Goal: Transaction & Acquisition: Obtain resource

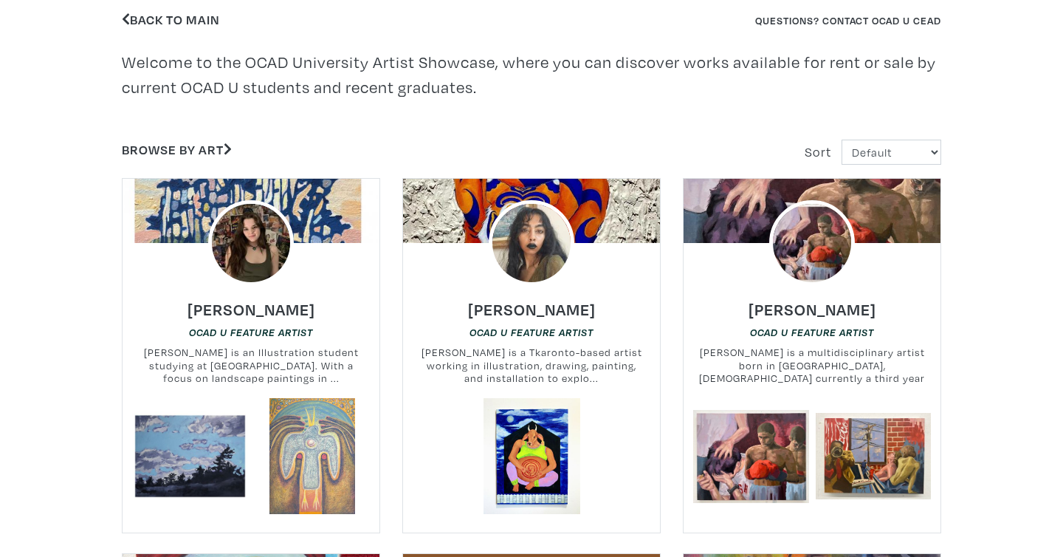
scroll to position [403, 0]
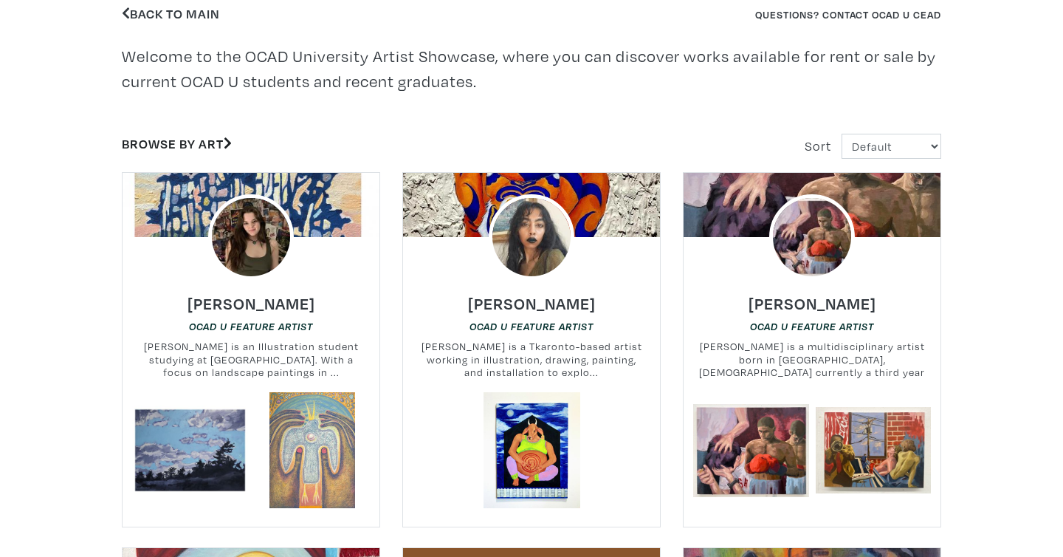
click at [196, 145] on link "Browse by Art" at bounding box center [177, 143] width 110 height 17
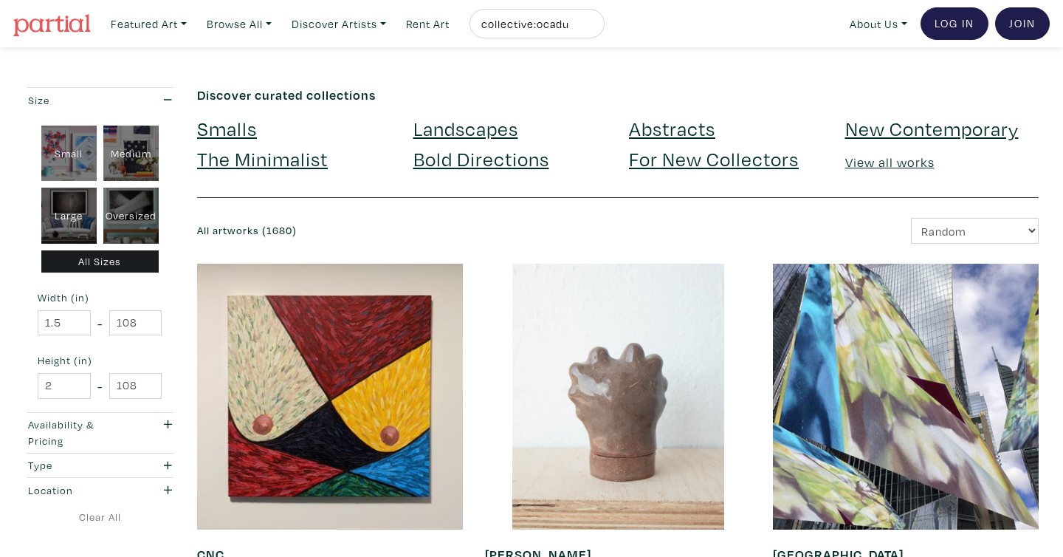
click at [63, 211] on div "Large" at bounding box center [68, 215] width 55 height 56
type input "28"
type input "48"
type input "28"
type input "48"
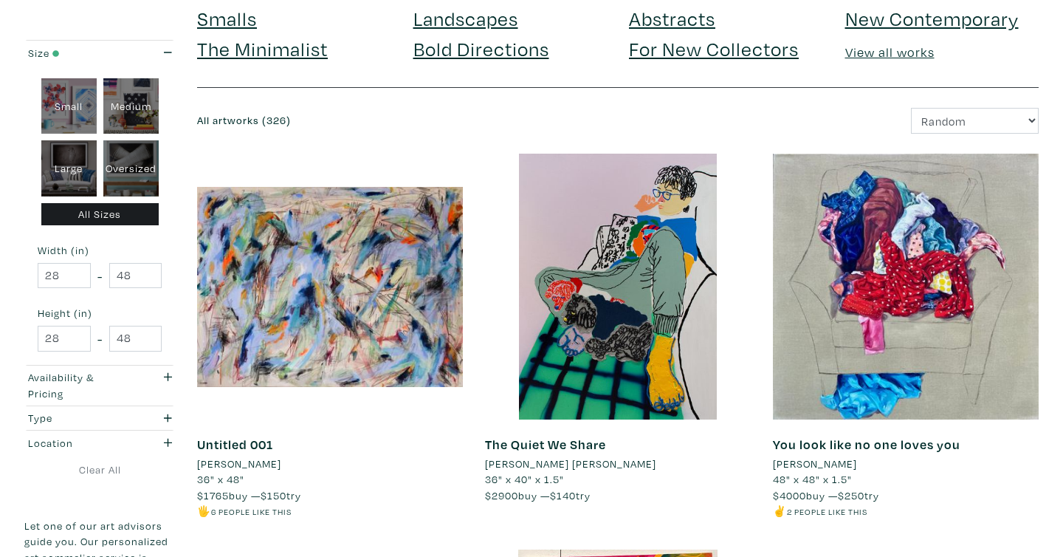
scroll to position [133, 0]
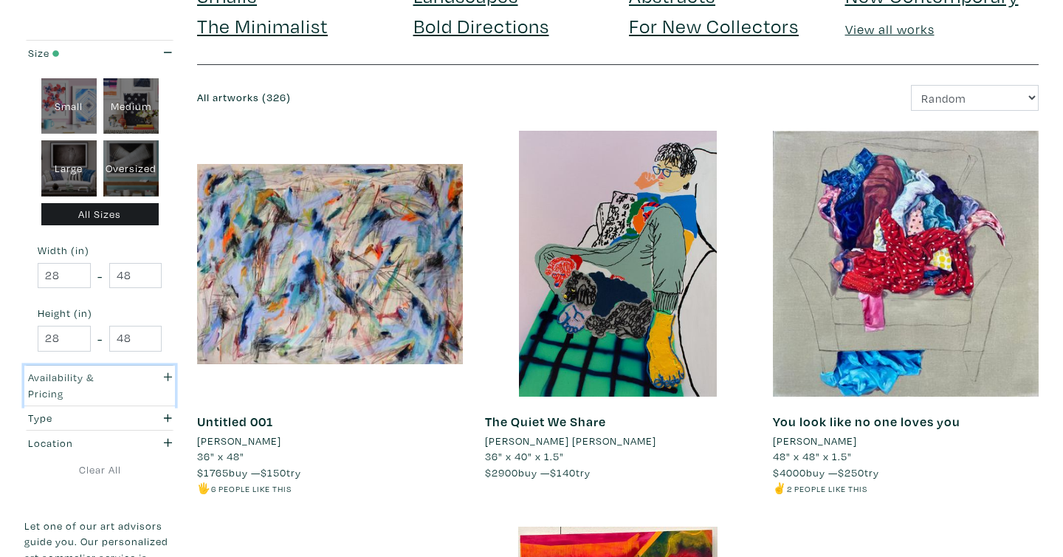
click at [103, 379] on div "Availability & Pricing" at bounding box center [79, 385] width 103 height 32
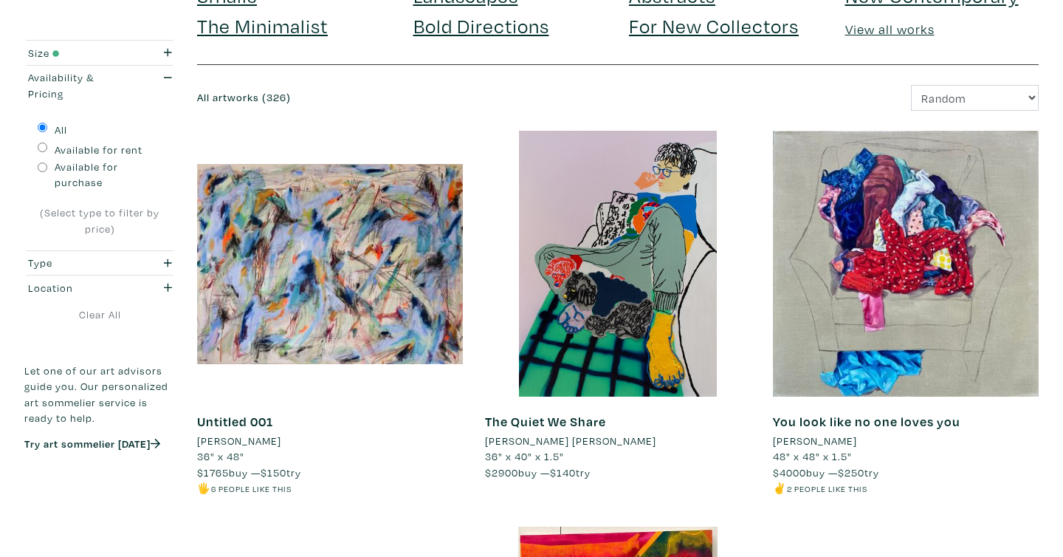
click at [41, 147] on input "Available for rent" at bounding box center [43, 147] width 10 height 10
radio input "true"
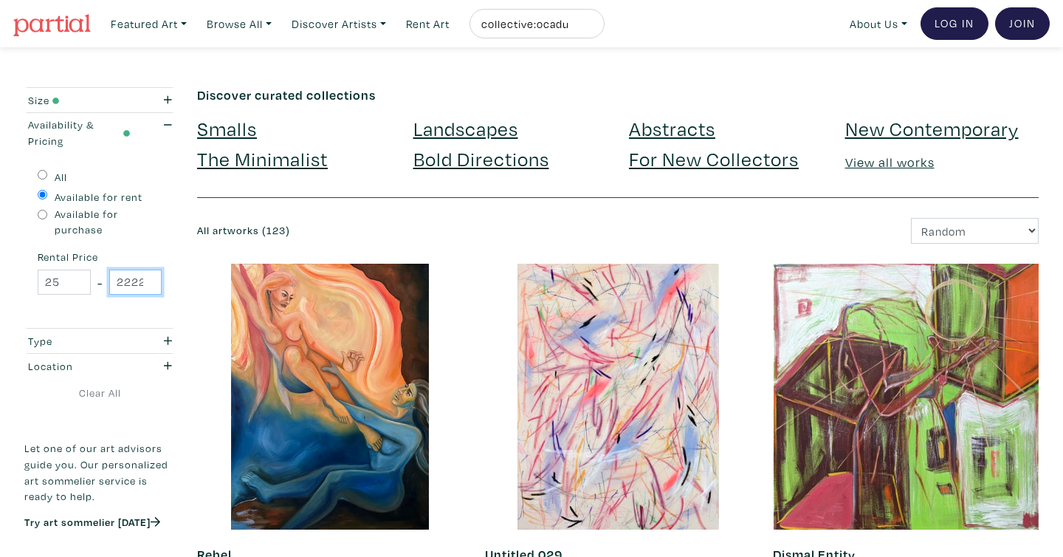
scroll to position [0, 2]
drag, startPoint x: 117, startPoint y: 283, endPoint x: 179, endPoint y: 285, distance: 62.0
type input "500"
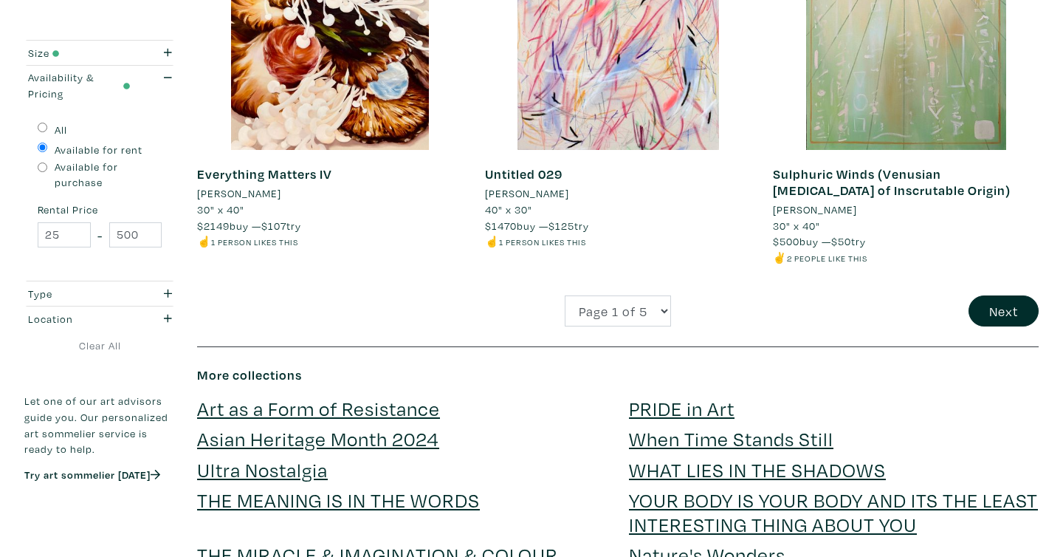
scroll to position [3178, 0]
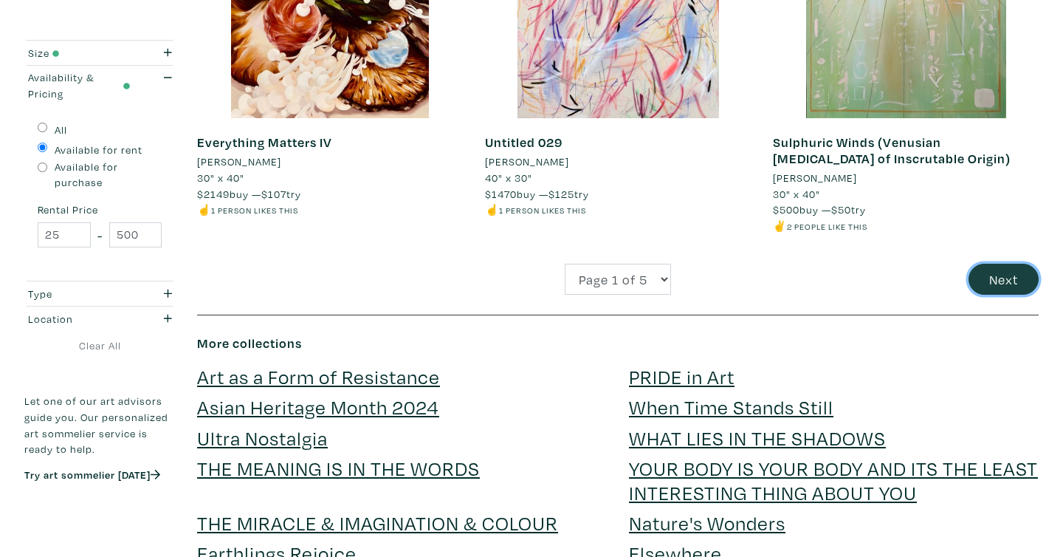
click at [1001, 275] on button "Next" at bounding box center [1003, 280] width 70 height 32
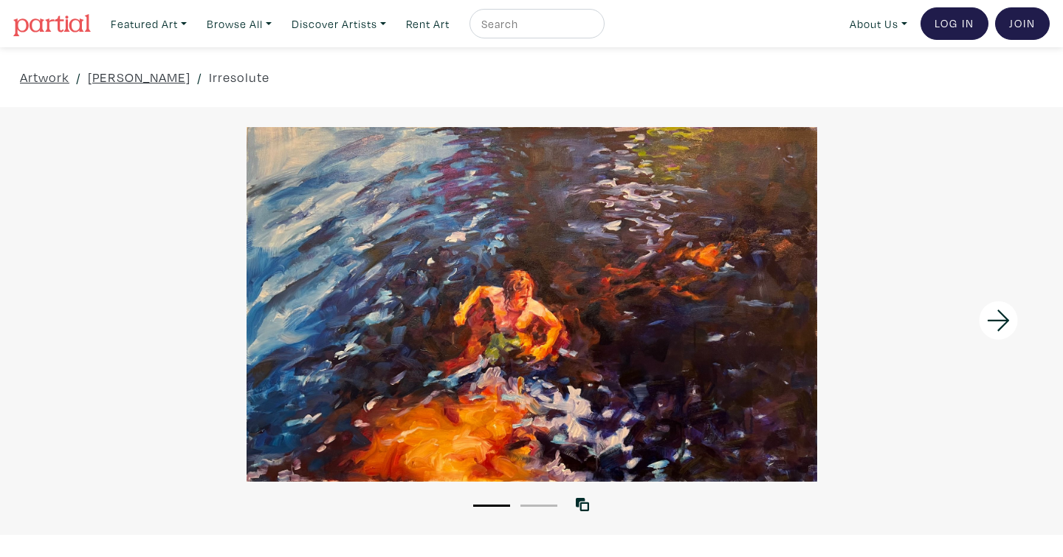
click at [599, 328] on div at bounding box center [531, 304] width 1063 height 354
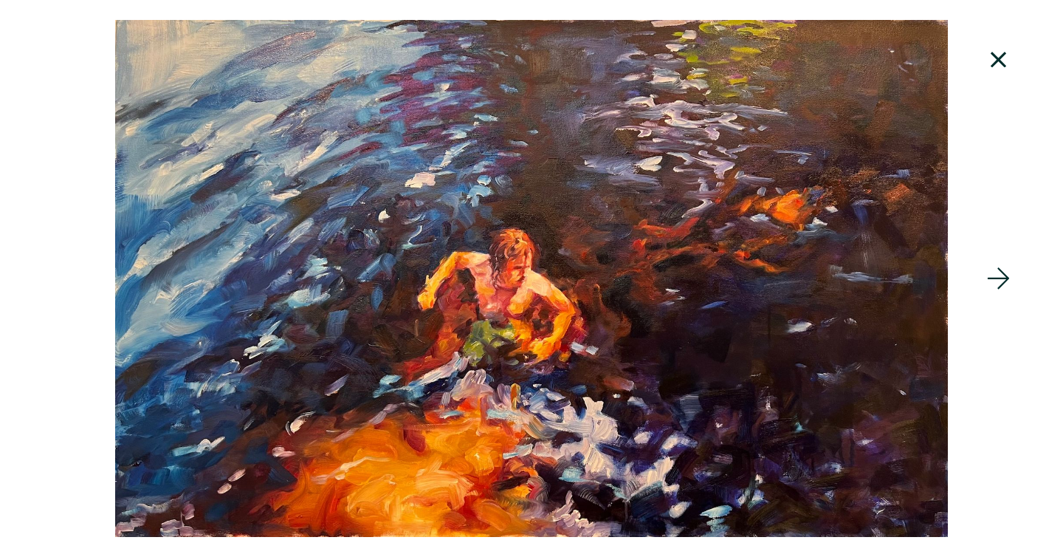
click at [998, 61] on icon at bounding box center [999, 60] width 50 height 40
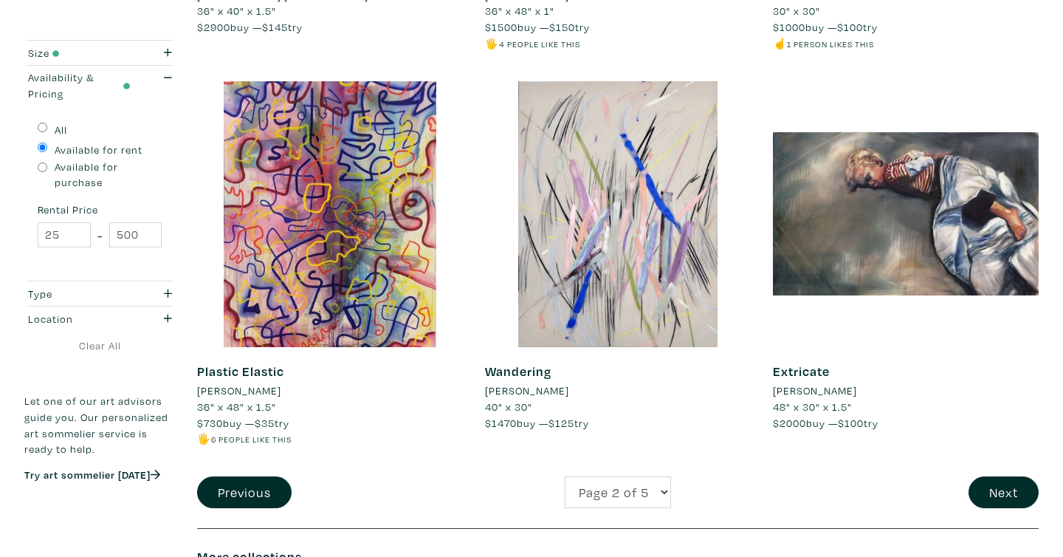
scroll to position [2952, 0]
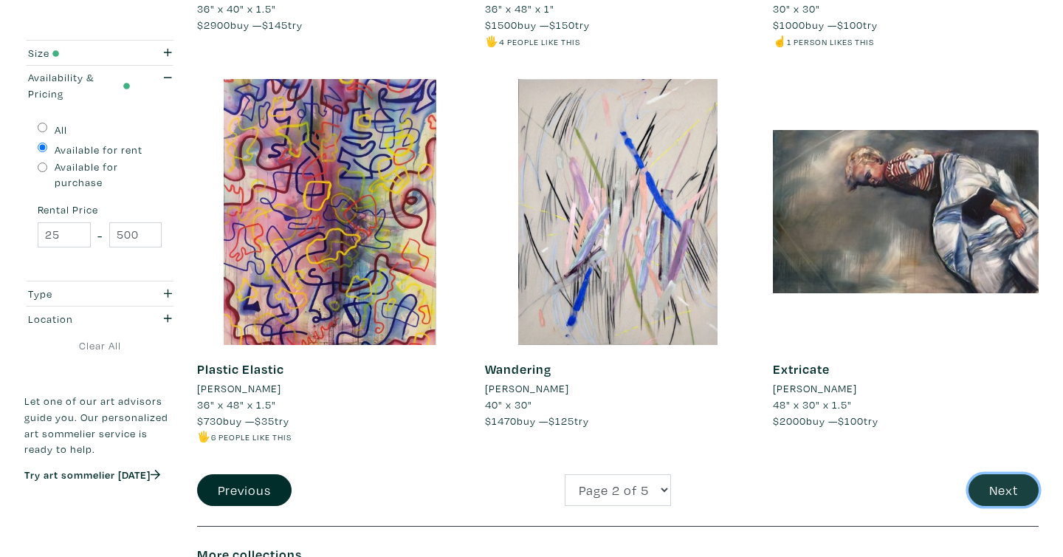
click at [1016, 492] on button "Next" at bounding box center [1003, 490] width 70 height 32
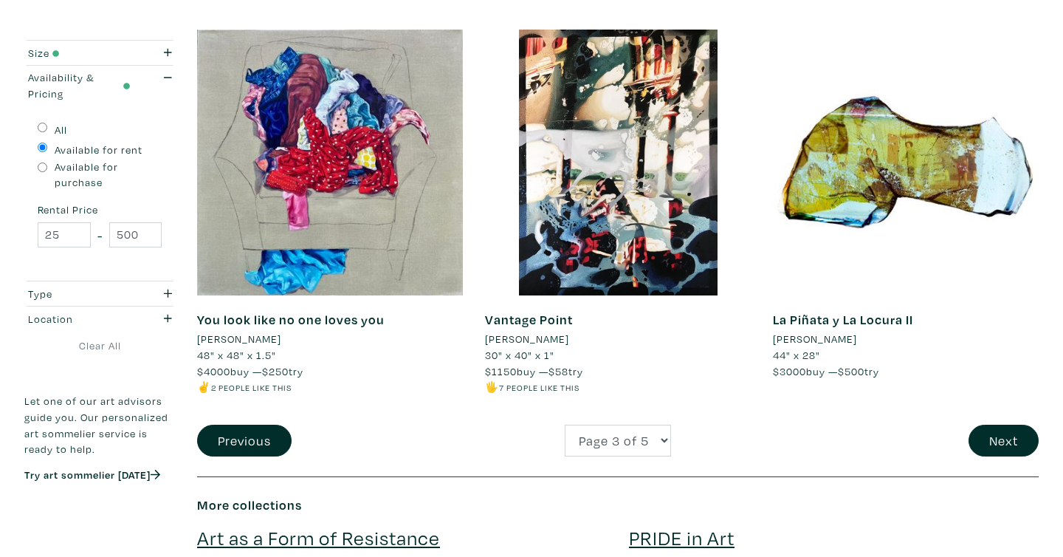
scroll to position [3006, 0]
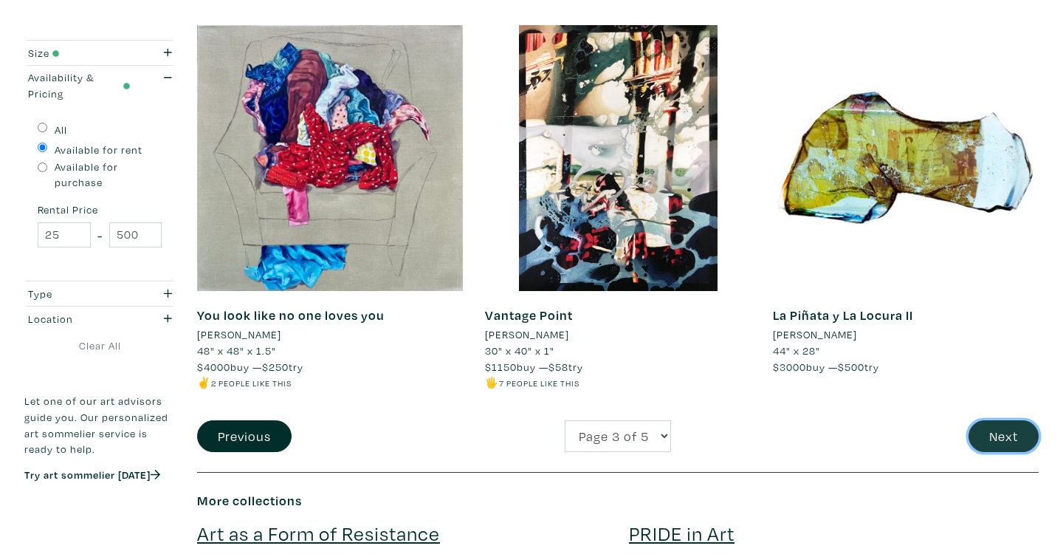
click at [1000, 439] on button "Next" at bounding box center [1003, 436] width 70 height 32
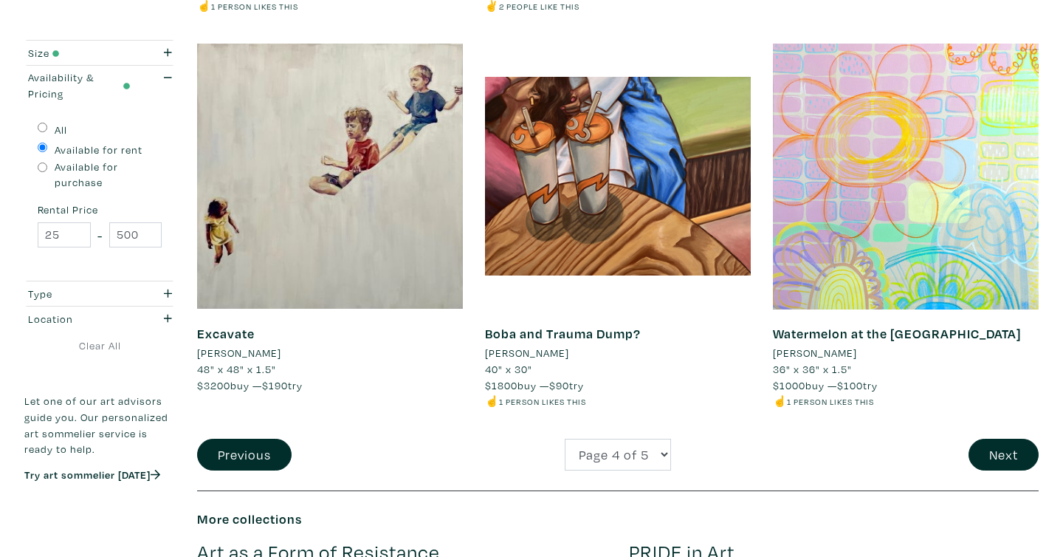
scroll to position [3014, 0]
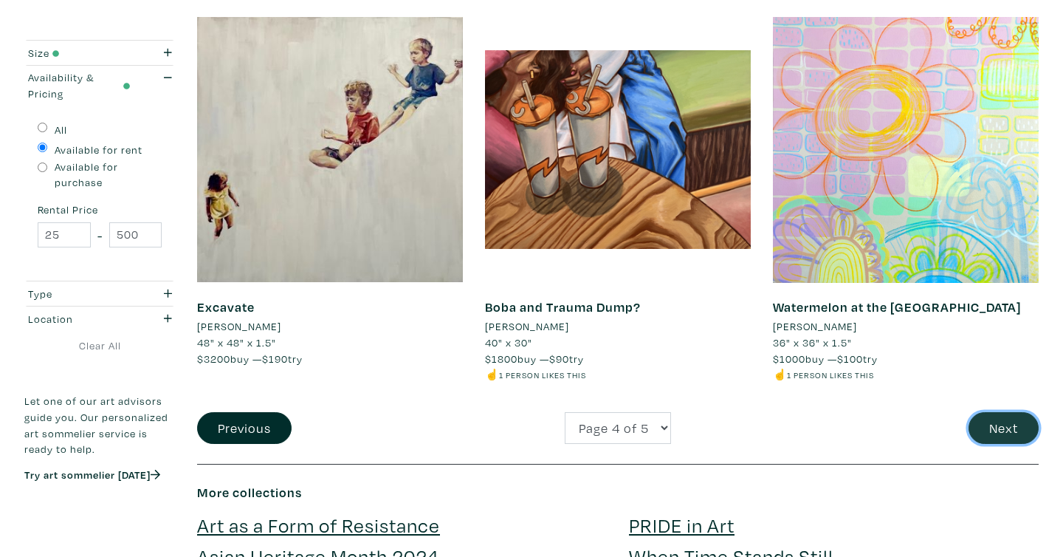
click at [982, 429] on button "Next" at bounding box center [1003, 428] width 70 height 32
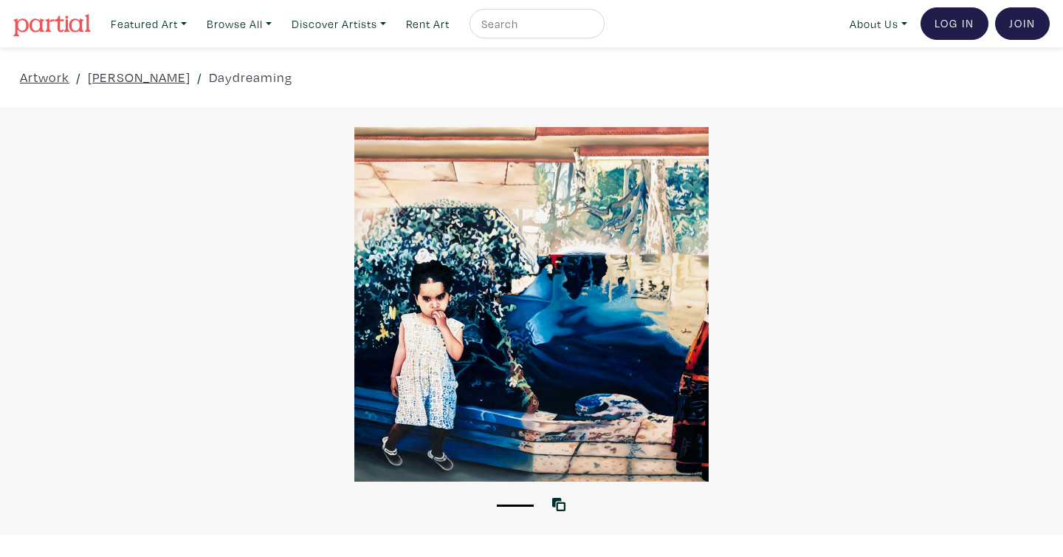
click at [571, 295] on div at bounding box center [531, 304] width 1063 height 354
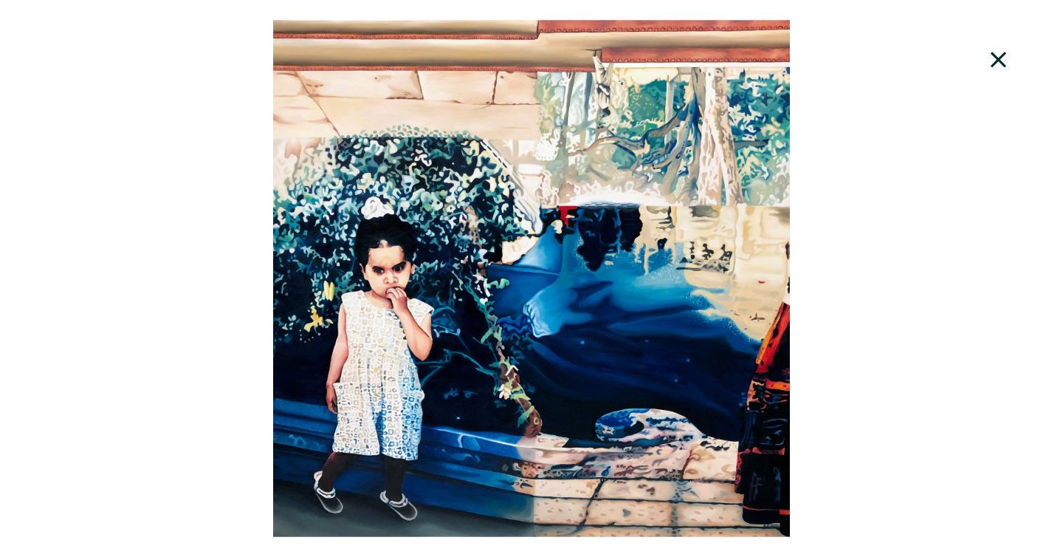
click at [996, 63] on icon at bounding box center [999, 60] width 50 height 40
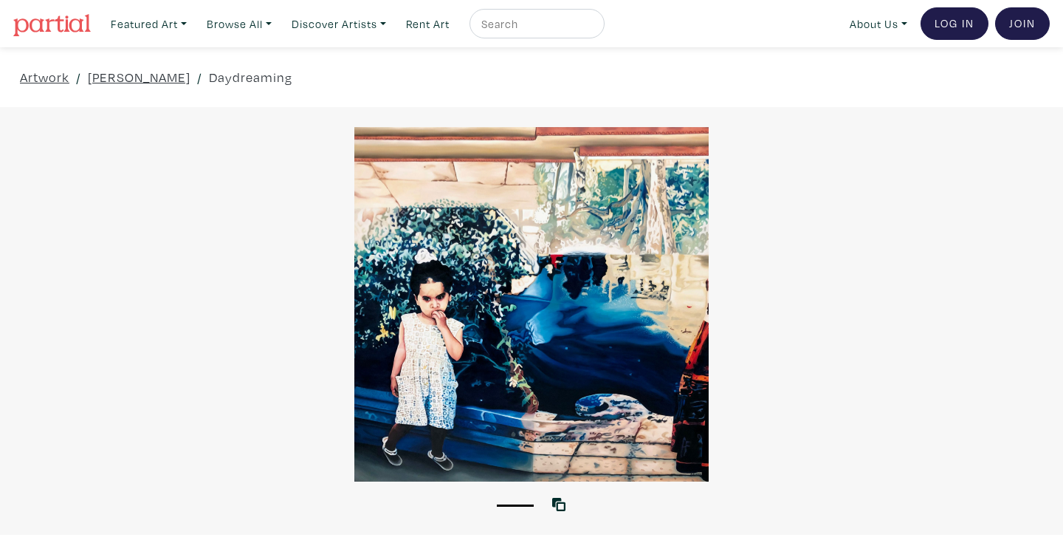
click at [470, 290] on div at bounding box center [531, 304] width 1063 height 354
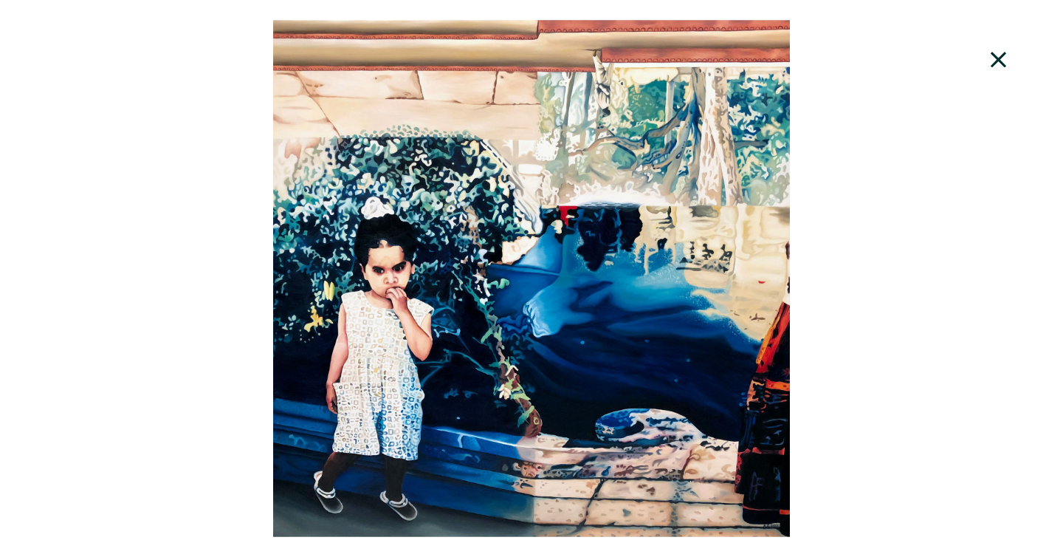
click at [993, 69] on icon at bounding box center [999, 60] width 50 height 40
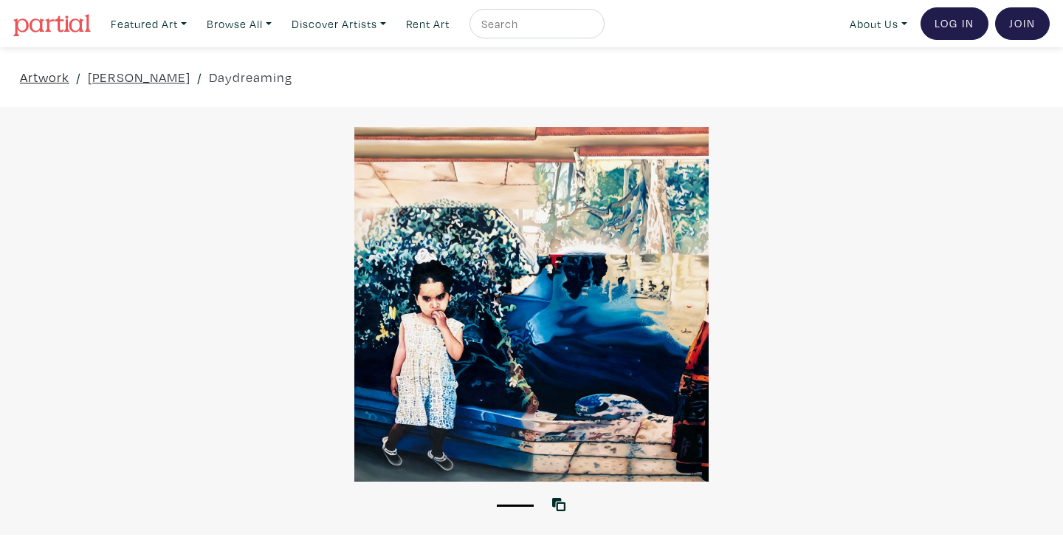
click at [51, 79] on link "Artwork" at bounding box center [44, 77] width 49 height 20
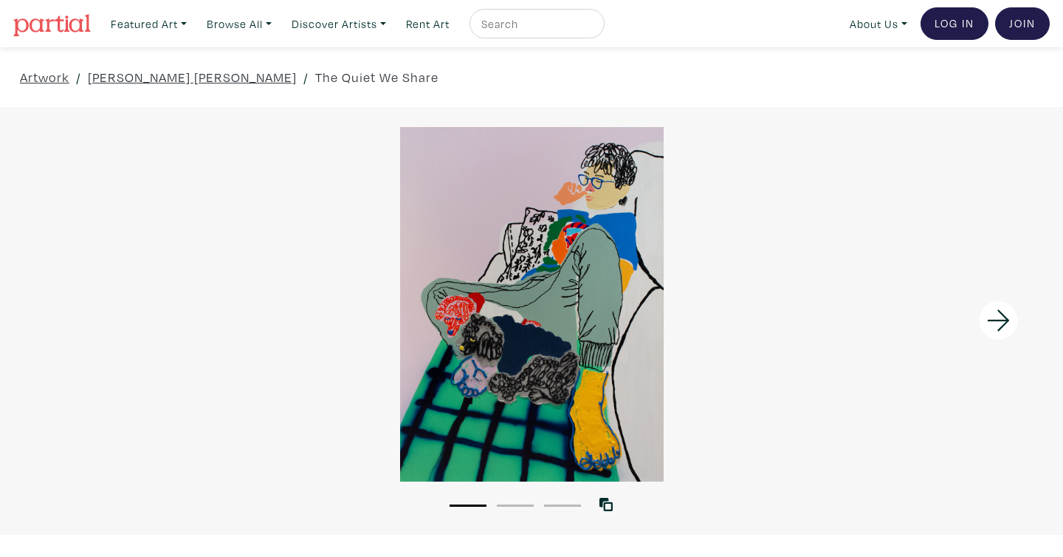
click at [578, 278] on div at bounding box center [531, 304] width 1063 height 354
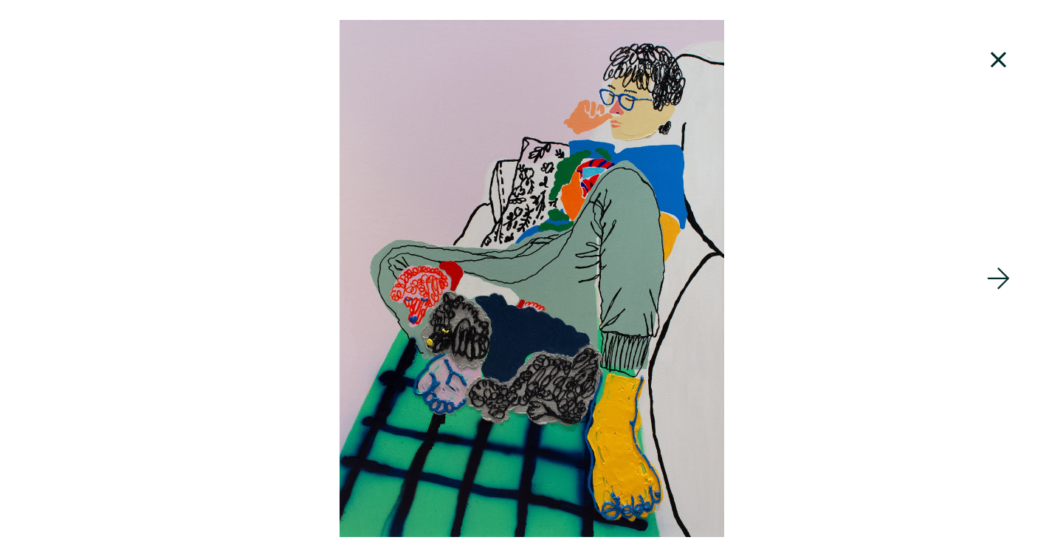
click at [998, 57] on icon at bounding box center [999, 60] width 50 height 40
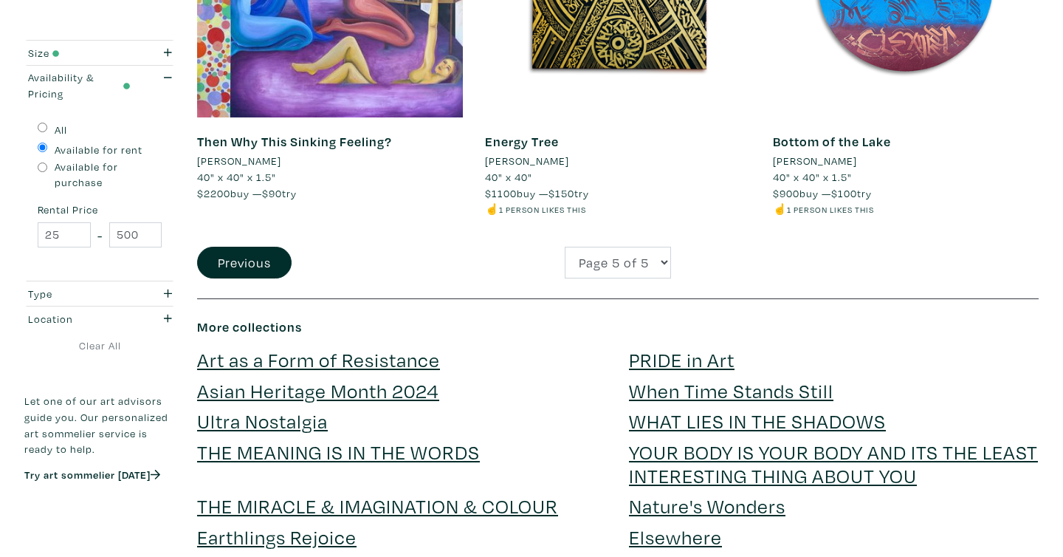
scroll to position [2831, 0]
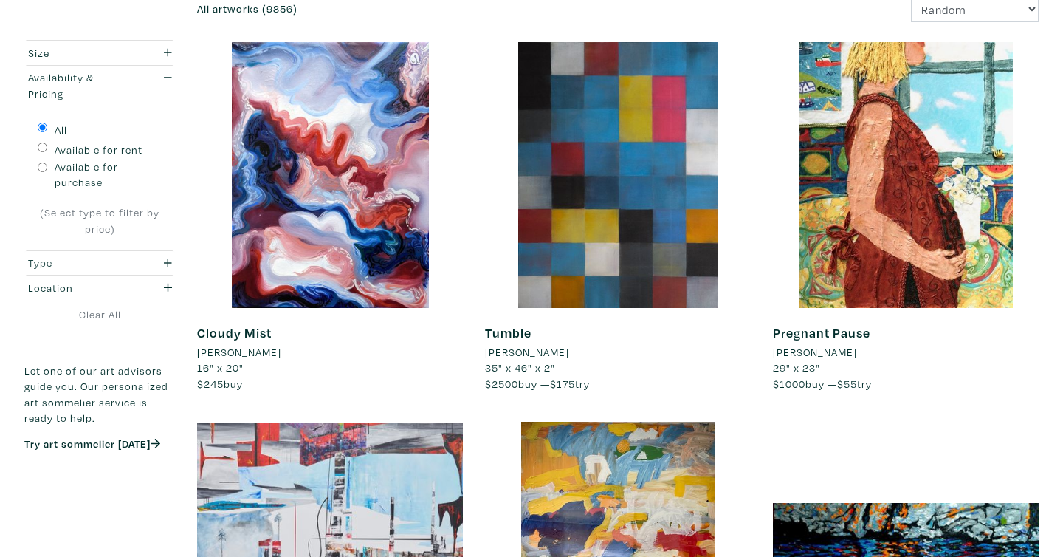
scroll to position [230, 0]
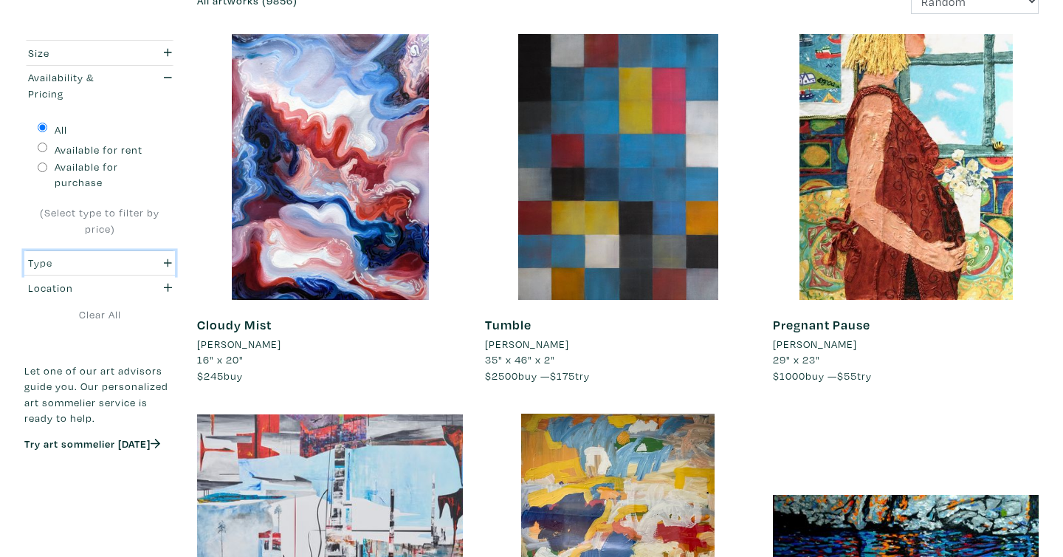
click at [94, 262] on div "Type" at bounding box center [79, 263] width 103 height 16
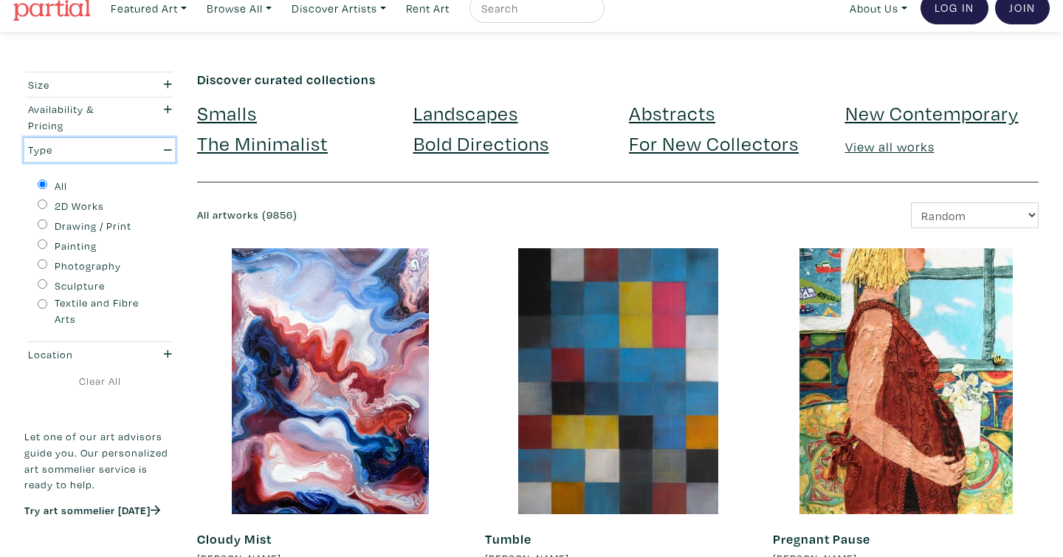
scroll to position [0, 0]
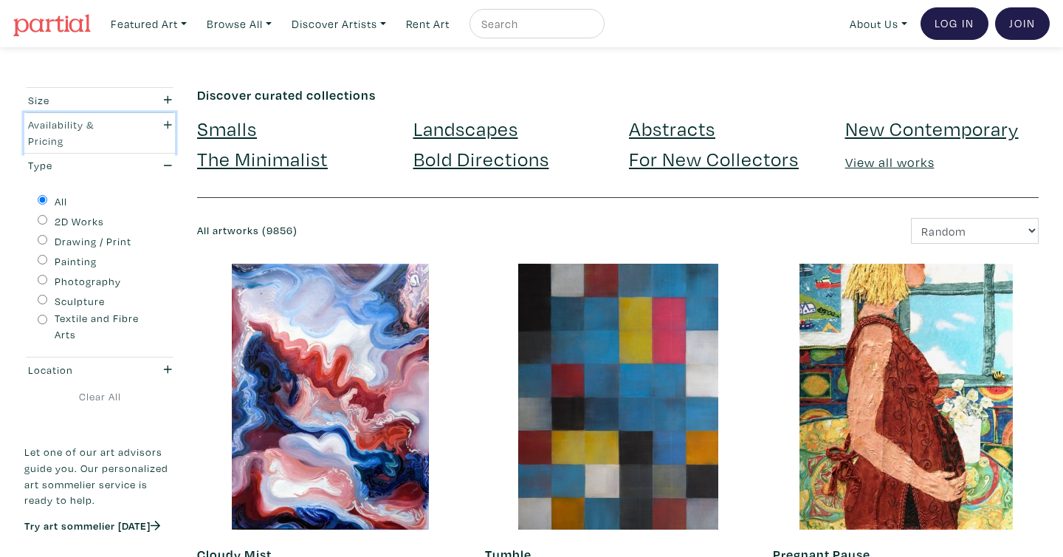
click at [90, 133] on div "Availability & Pricing" at bounding box center [79, 133] width 103 height 32
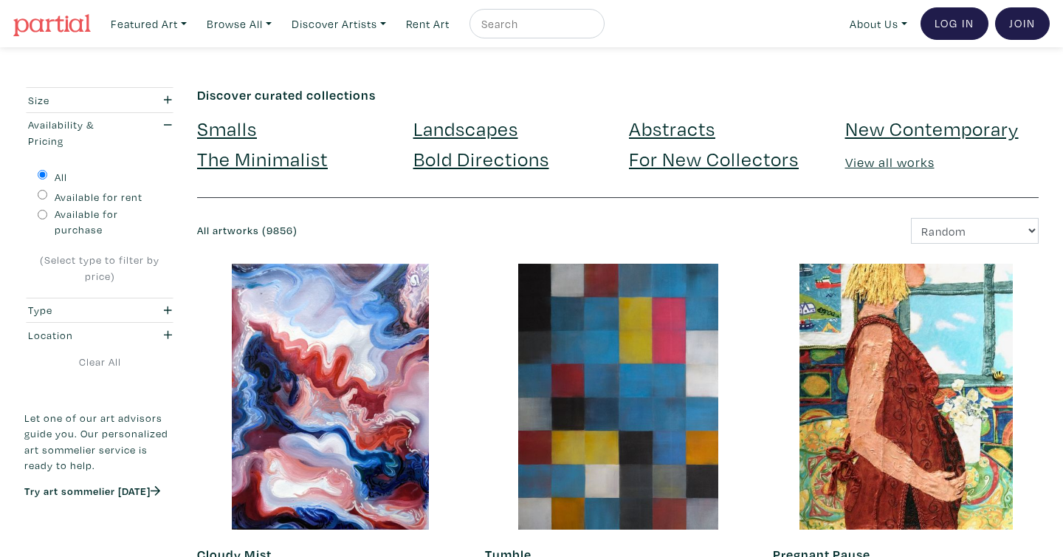
click at [41, 196] on input "Available for rent" at bounding box center [43, 195] width 10 height 10
radio input "true"
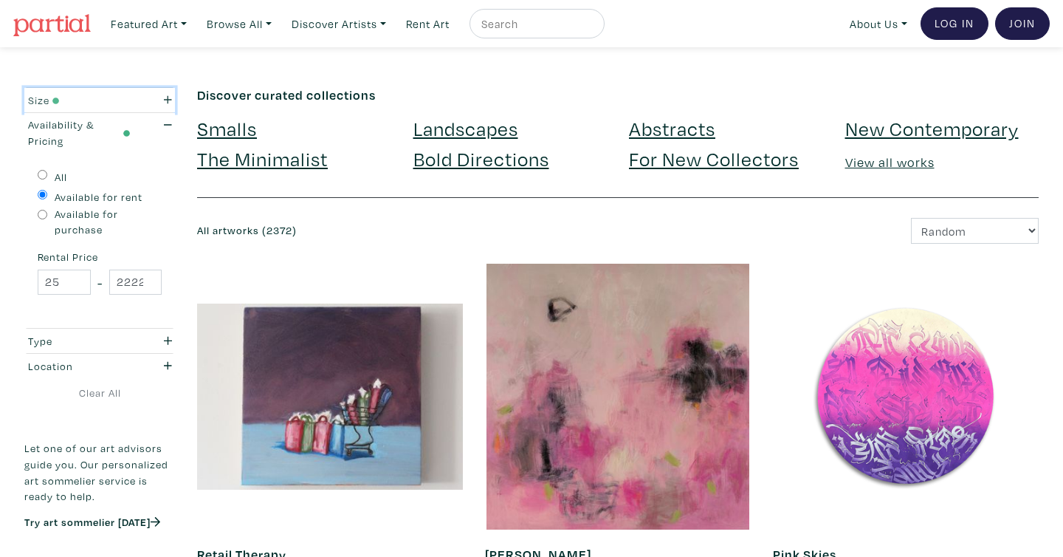
click at [150, 101] on div "button" at bounding box center [161, 100] width 41 height 16
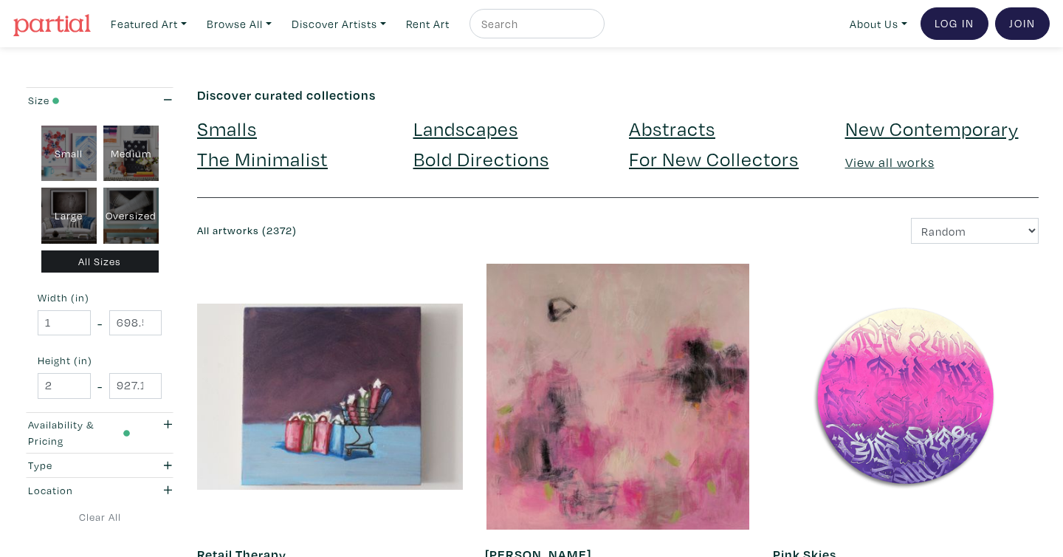
click at [129, 224] on div "Oversized" at bounding box center [130, 215] width 55 height 56
type input "48"
type input "400"
type input "48"
type input "121"
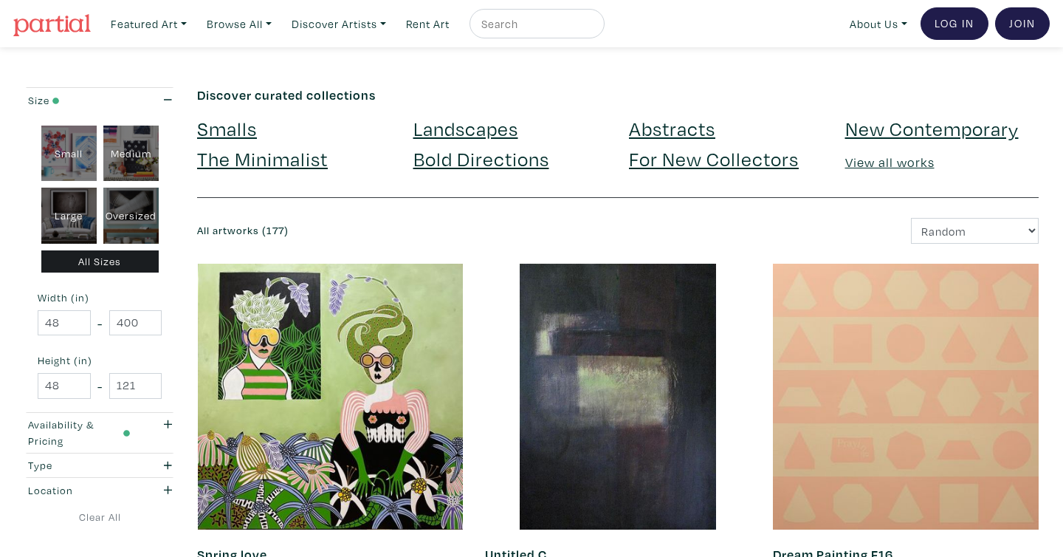
click at [70, 217] on div "Large" at bounding box center [68, 215] width 55 height 56
type input "28"
type input "48"
type input "28"
type input "48"
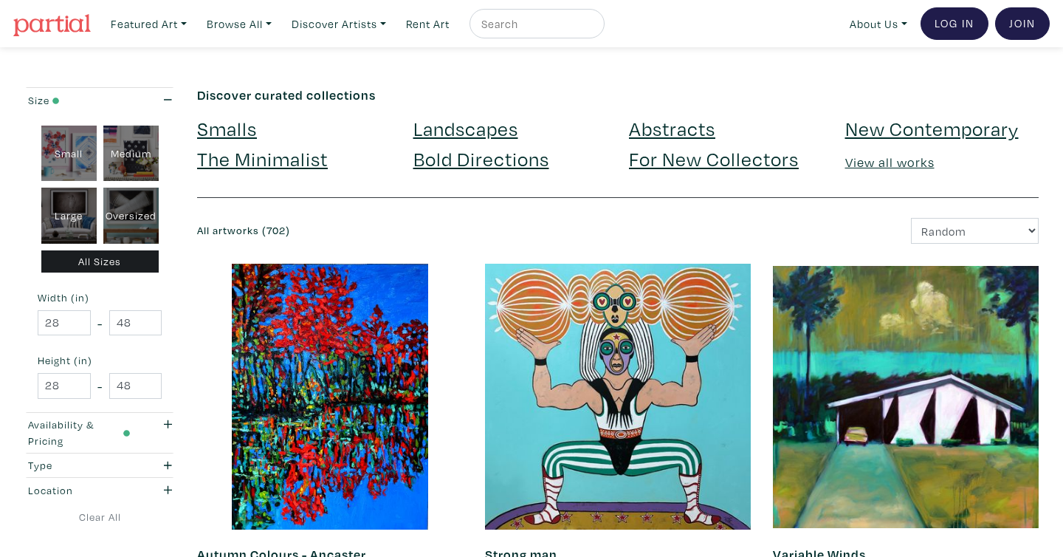
click at [47, 195] on div "Large" at bounding box center [68, 215] width 55 height 56
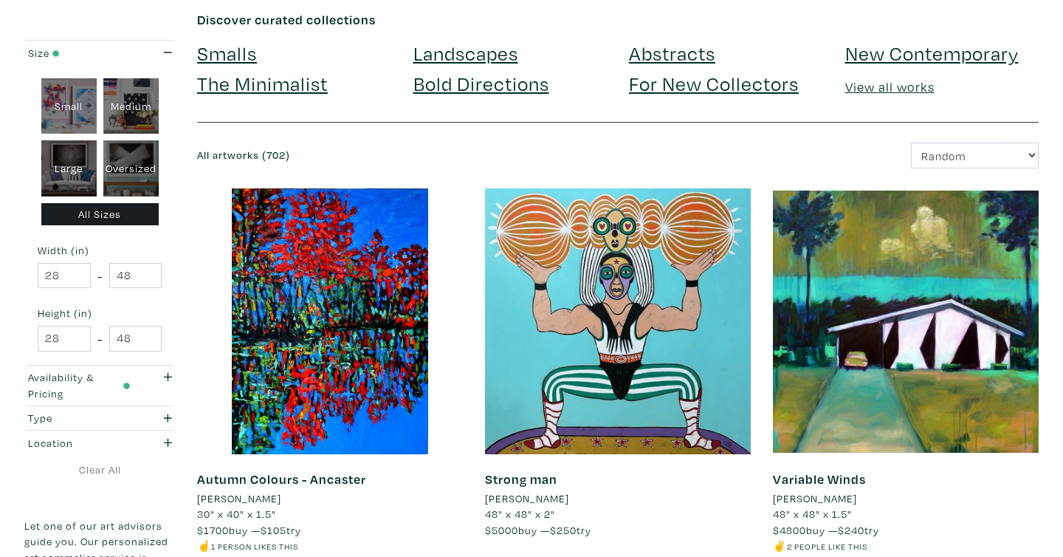
scroll to position [103, 0]
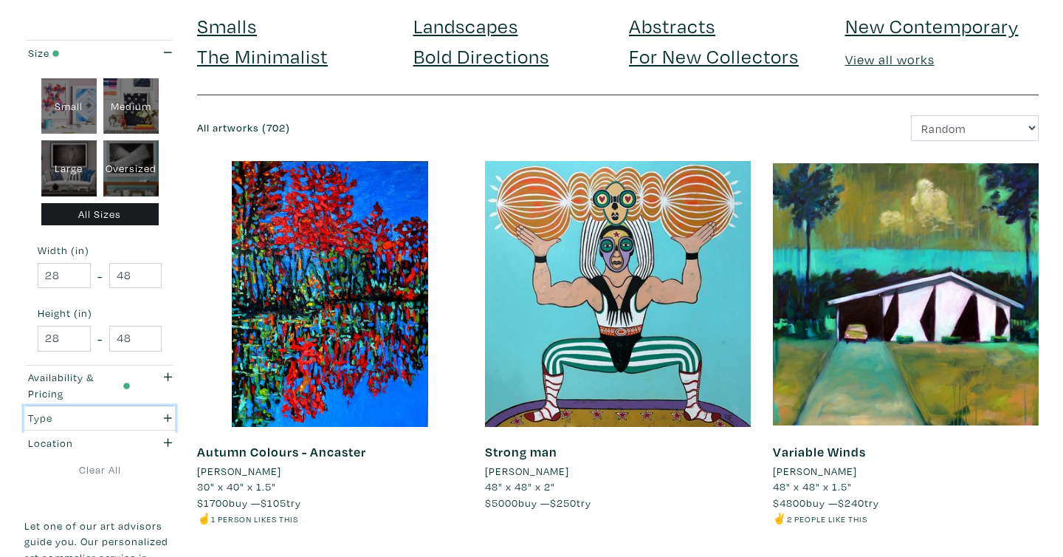
click at [146, 416] on div "button" at bounding box center [161, 418] width 41 height 16
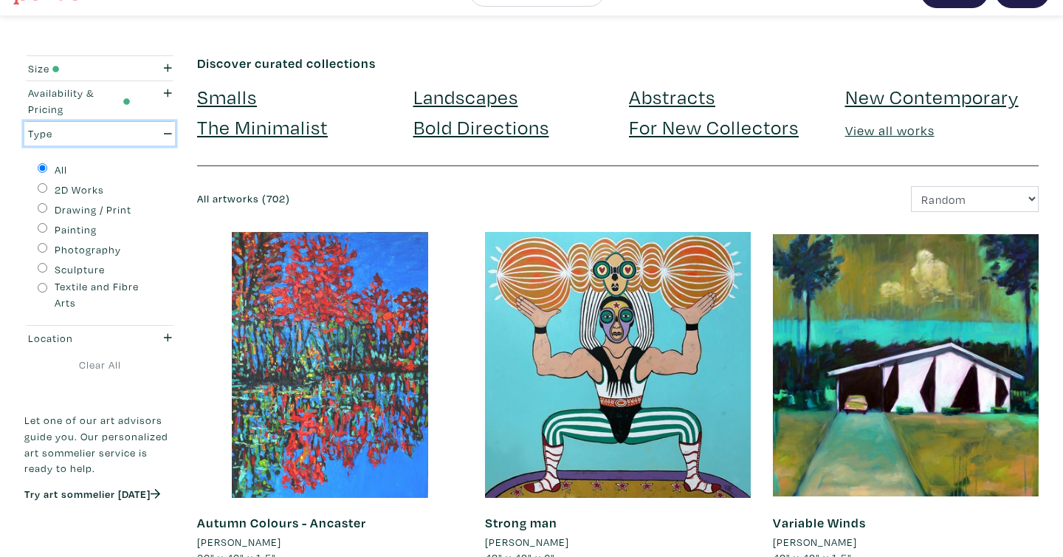
scroll to position [0, 0]
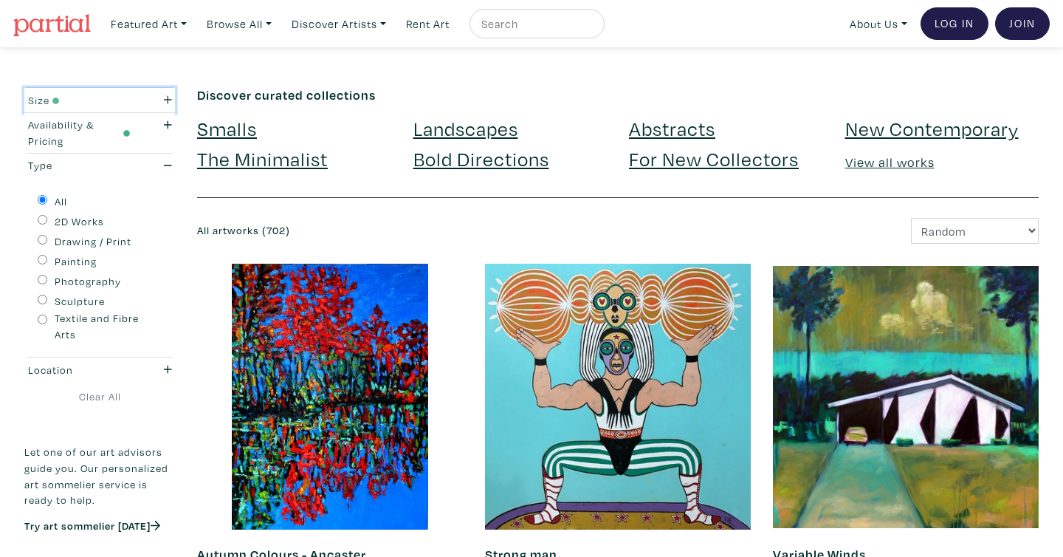
click at [148, 98] on div "button" at bounding box center [161, 100] width 41 height 16
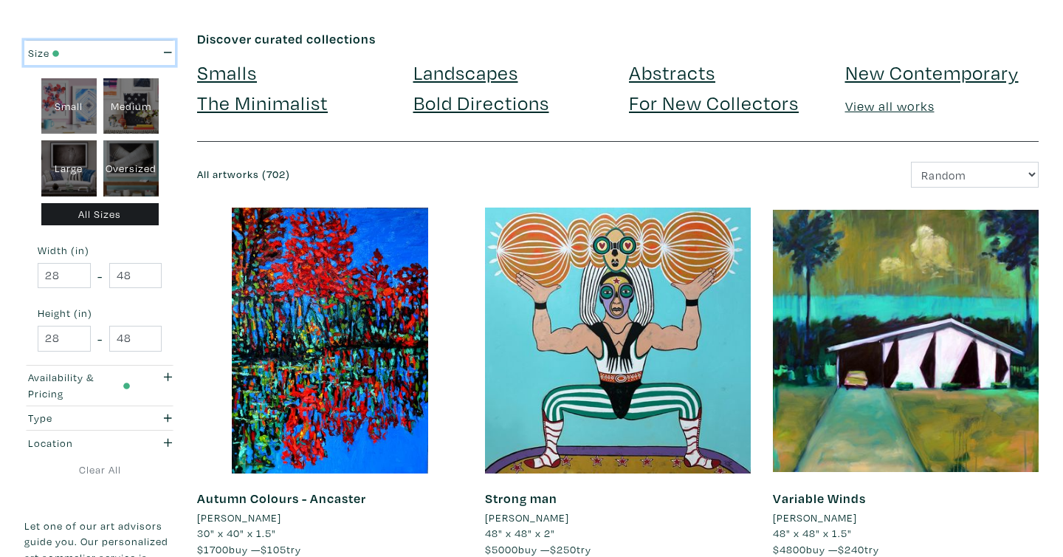
scroll to position [86, 0]
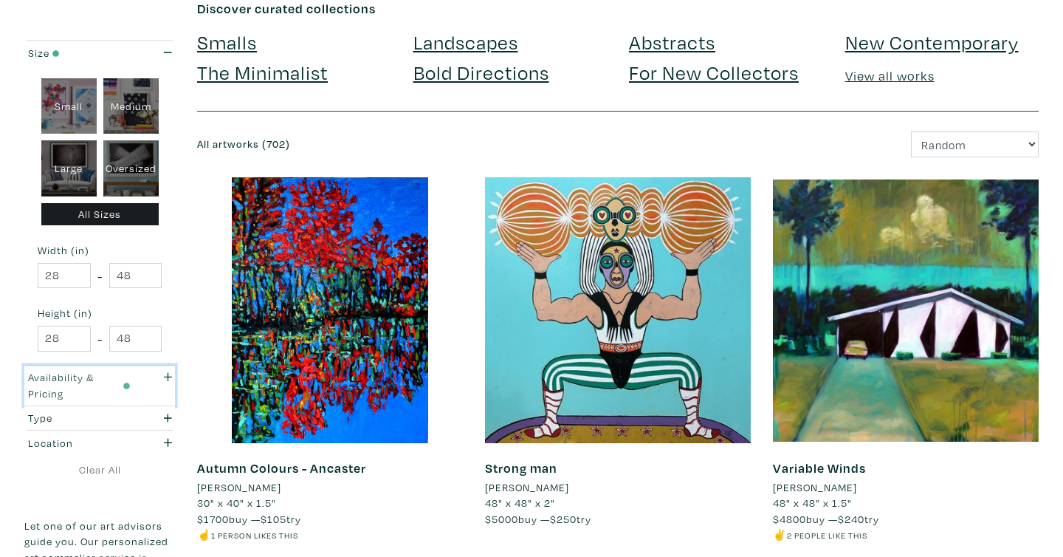
click at [137, 386] on div "Availability & Pricing" at bounding box center [79, 385] width 125 height 32
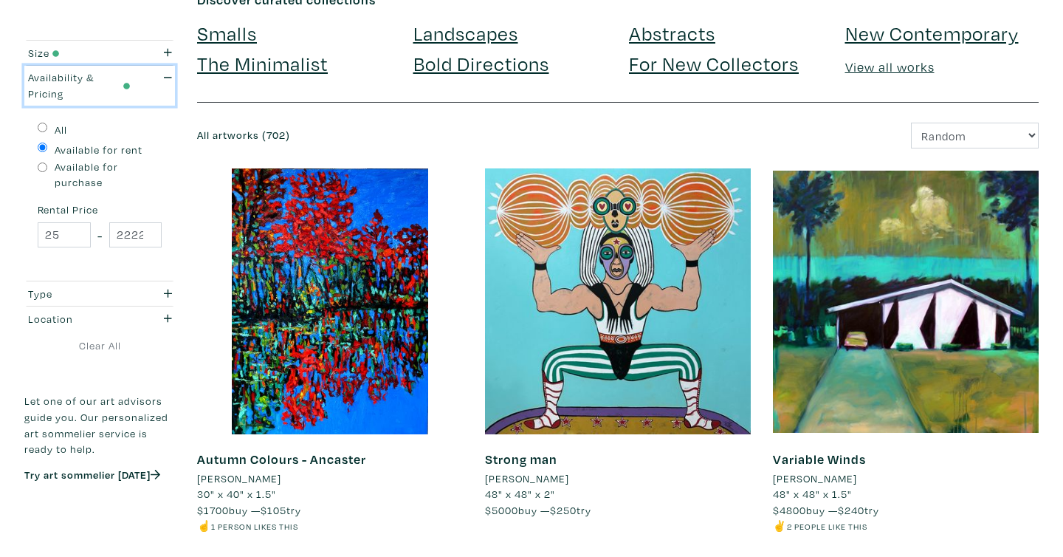
scroll to position [96, 0]
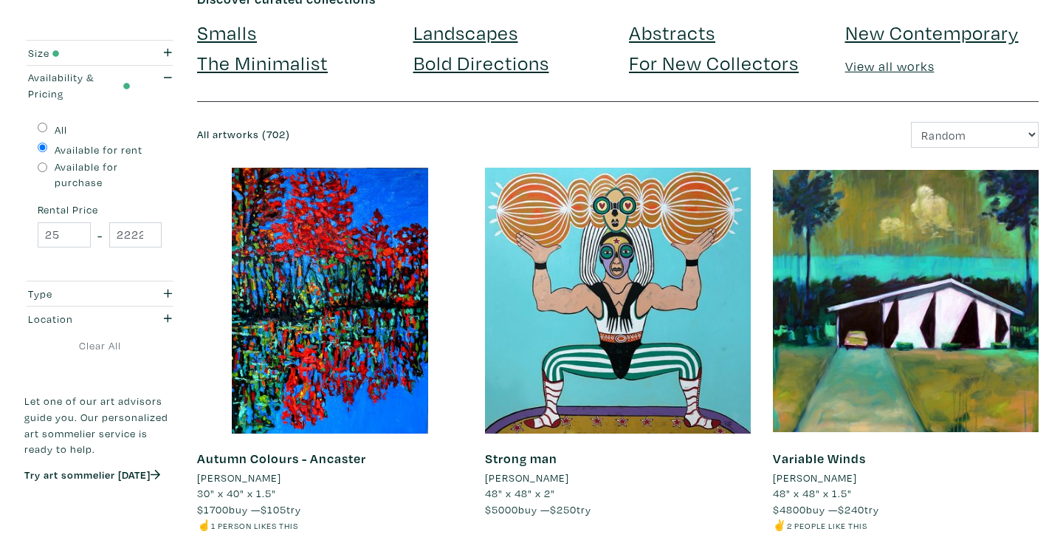
click at [672, 459] on h6 "Strong man" at bounding box center [618, 458] width 266 height 16
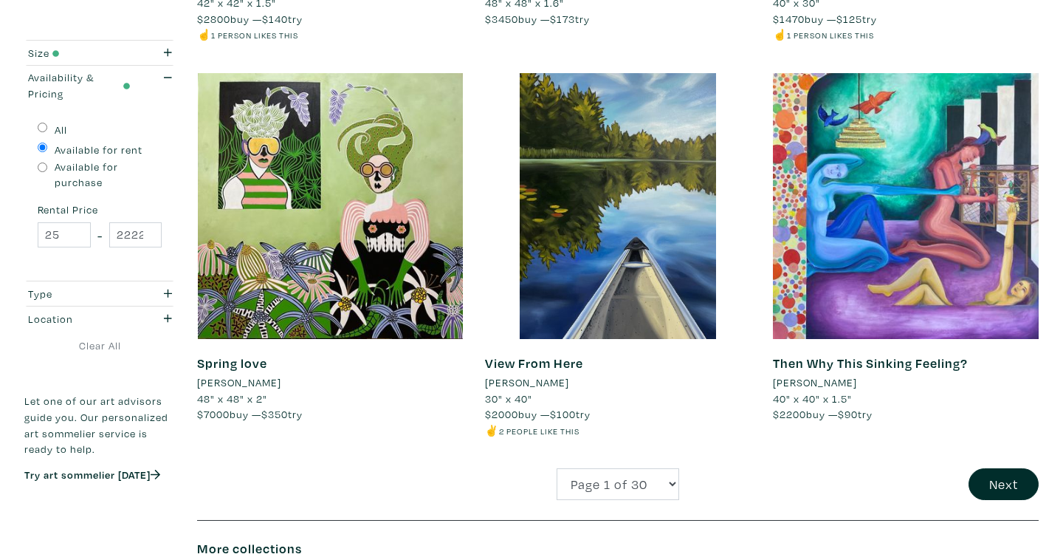
scroll to position [2945, 0]
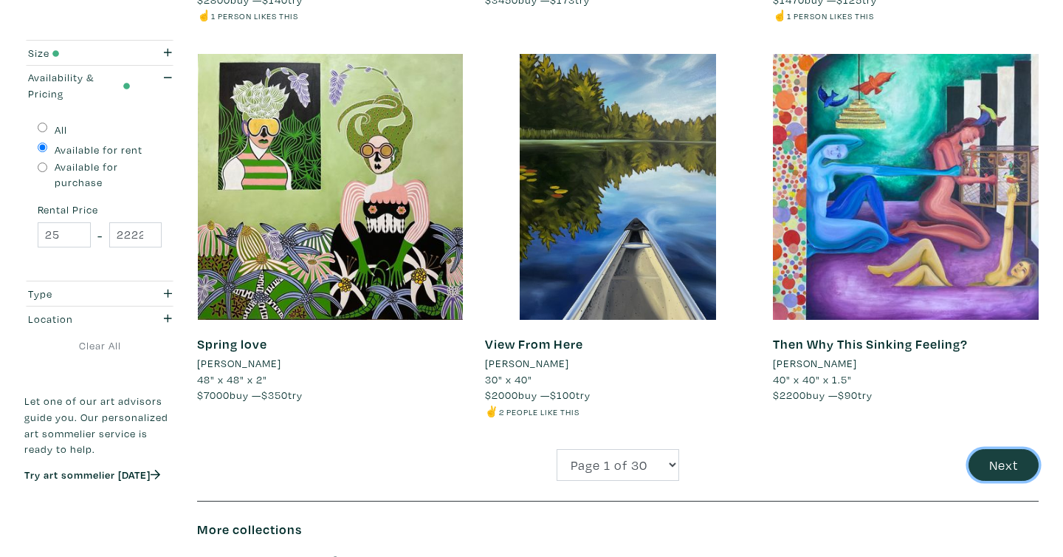
click at [1013, 462] on button "Next" at bounding box center [1003, 465] width 70 height 32
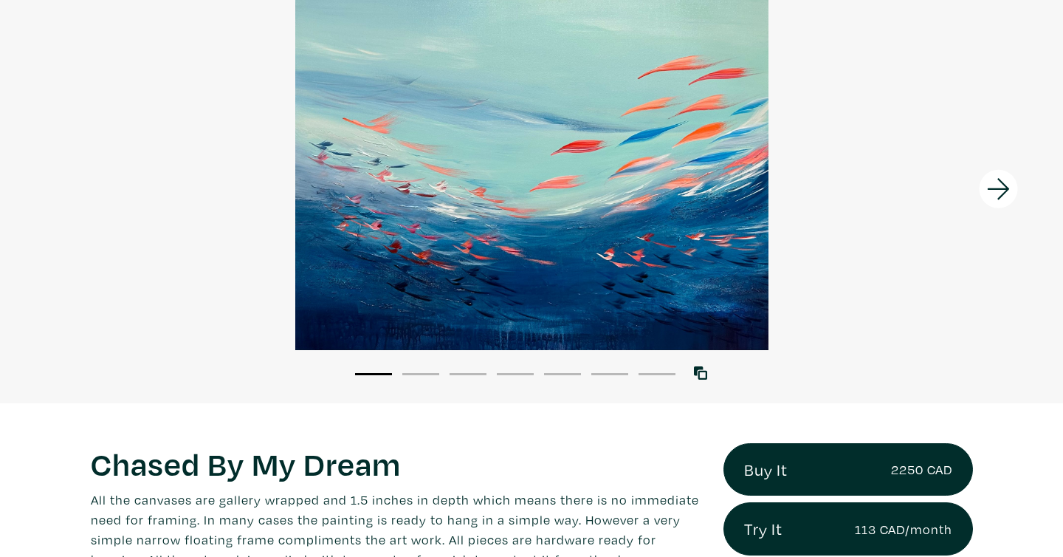
scroll to position [77, 0]
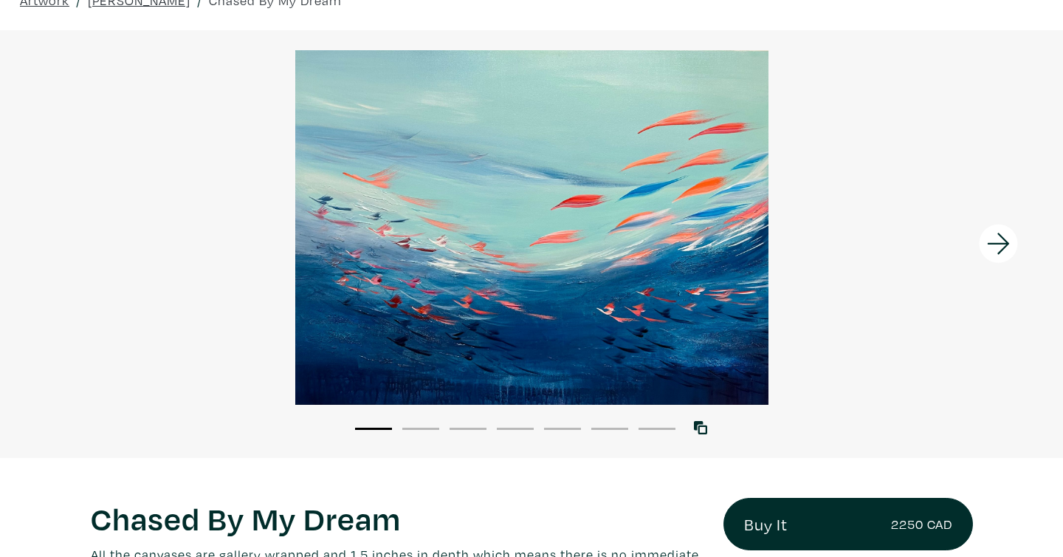
click at [1007, 244] on icon at bounding box center [998, 243] width 22 height 21
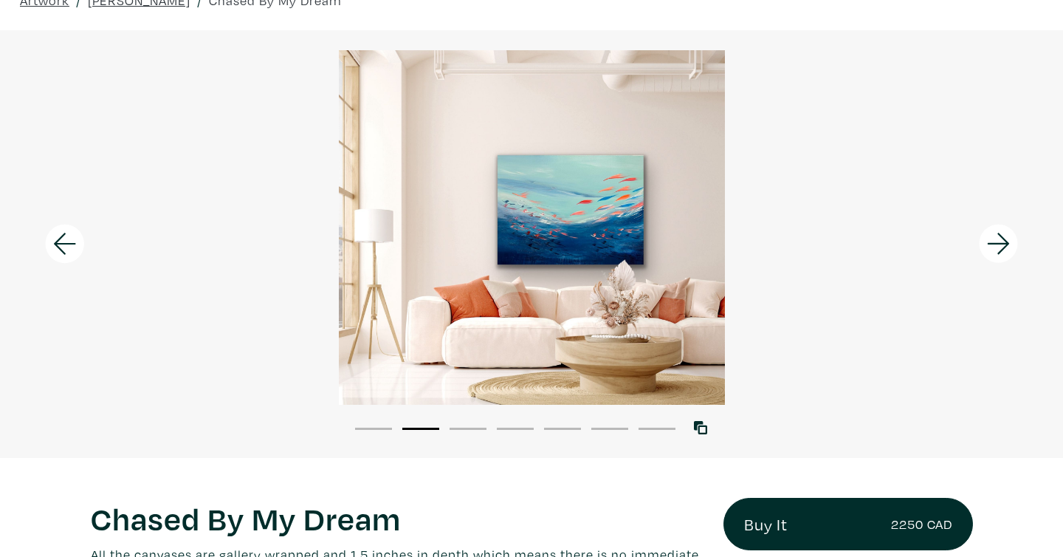
click at [50, 241] on icon at bounding box center [65, 244] width 50 height 40
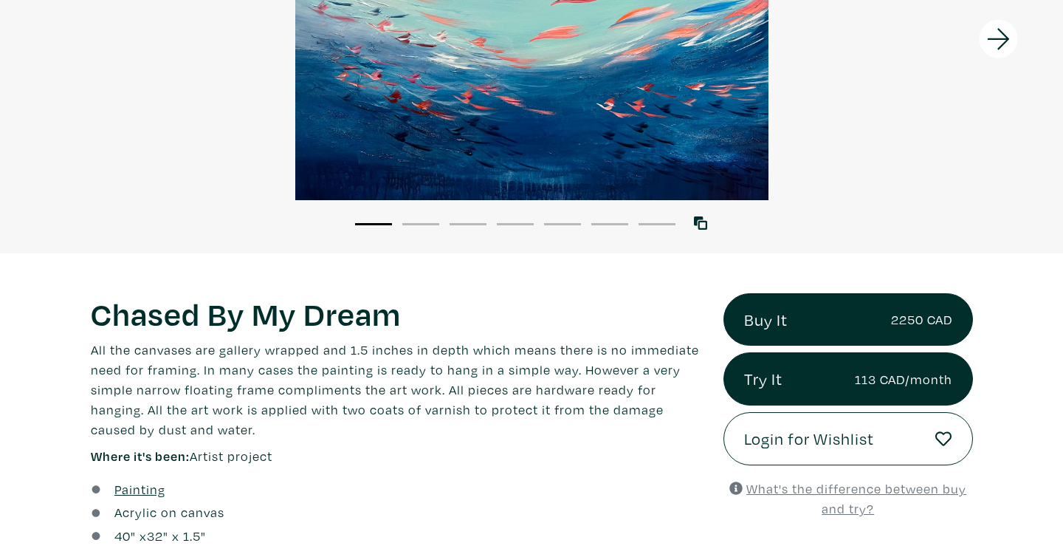
scroll to position [289, 0]
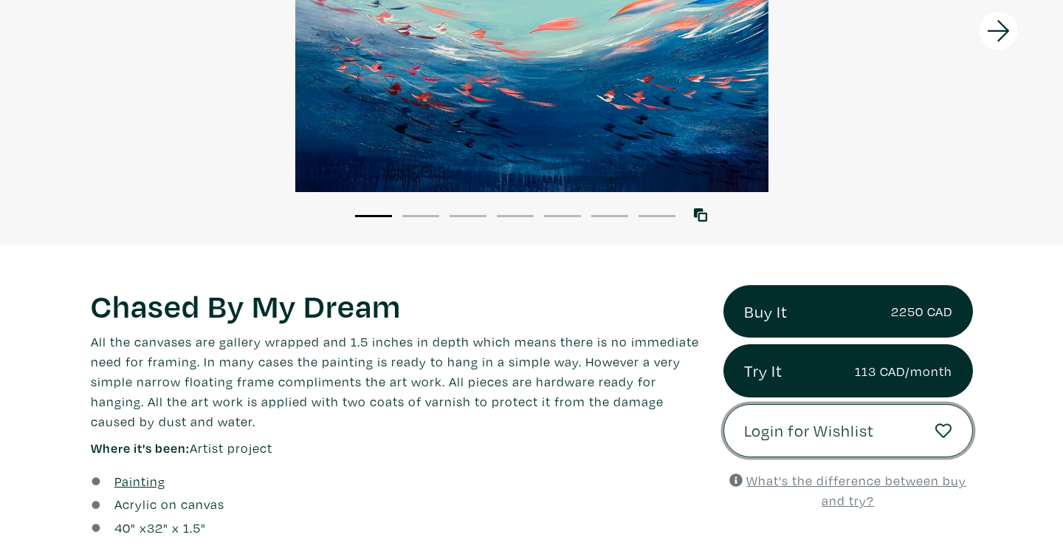
click at [927, 430] on link "Login for Wishlist" at bounding box center [847, 430] width 249 height 53
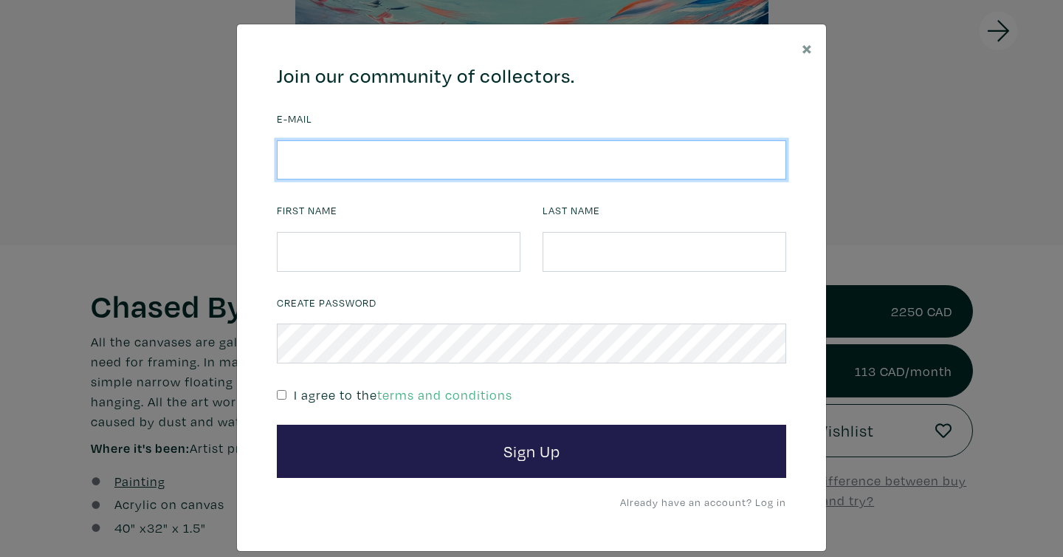
click at [452, 161] on input "email" at bounding box center [531, 160] width 509 height 40
type input "iaboni.singleton@gmail.com"
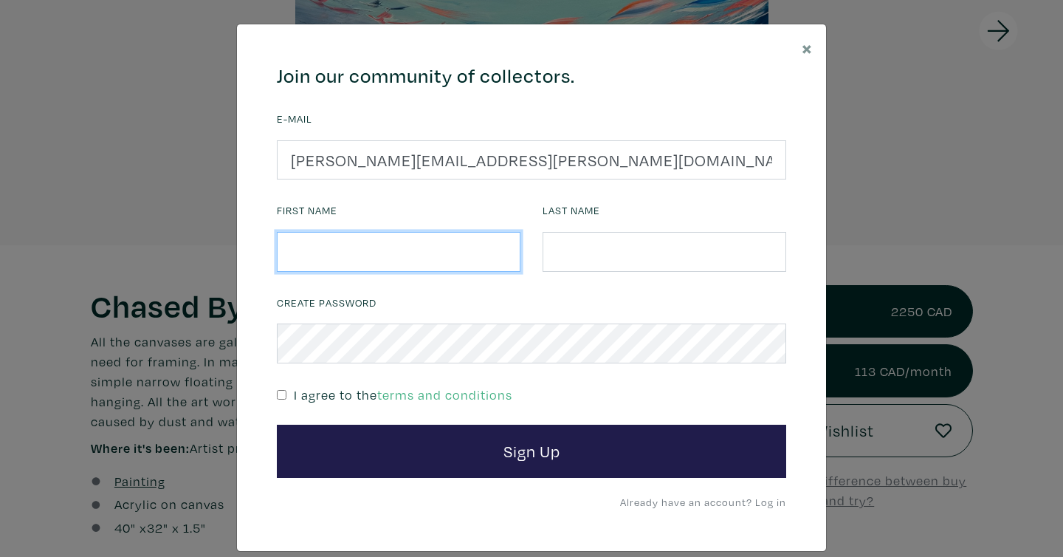
click at [357, 266] on input "text" at bounding box center [399, 252] width 244 height 40
type input "Andrea"
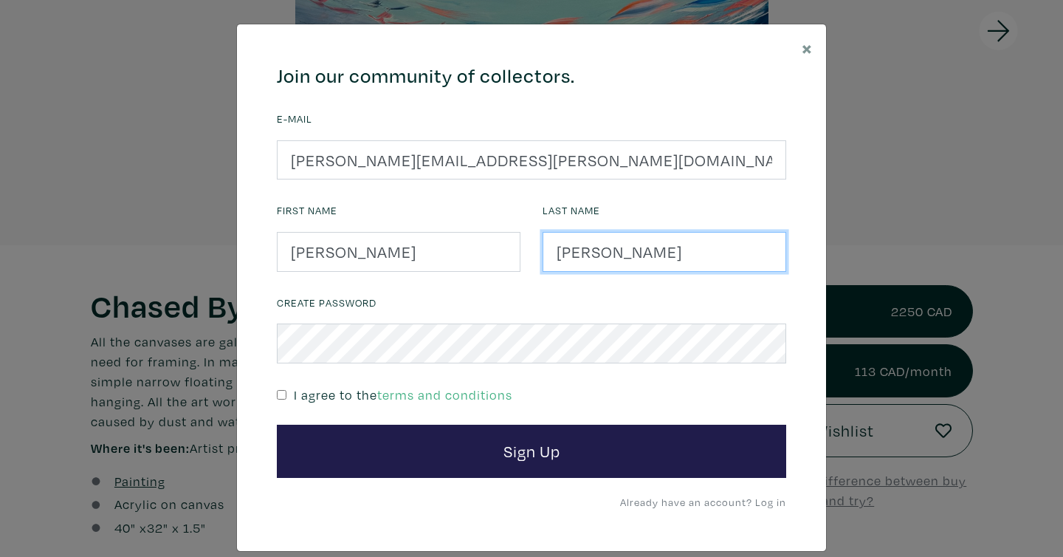
type input "Iaboni"
click at [275, 390] on div "Create Password I agree to the terms and conditions" at bounding box center [531, 359] width 531 height 134
click at [282, 394] on input "checkbox" at bounding box center [282, 395] width 10 height 10
checkbox input "true"
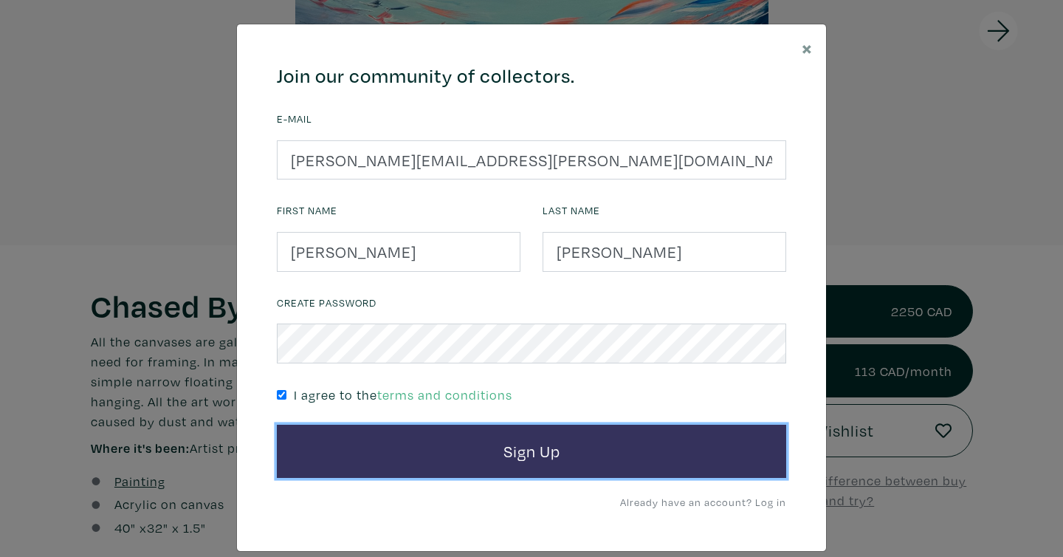
click at [421, 458] on button "Sign Up" at bounding box center [531, 450] width 509 height 53
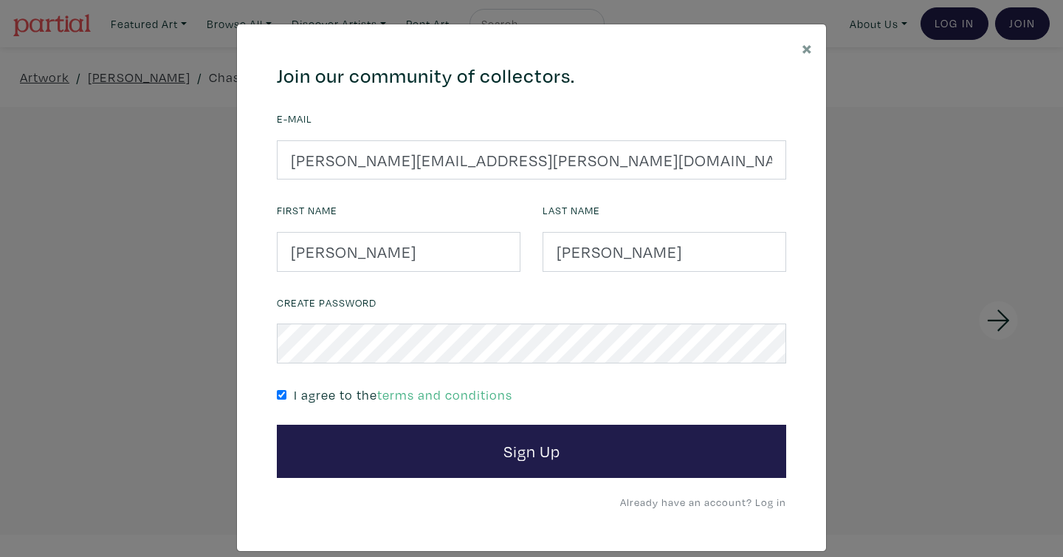
scroll to position [18, 0]
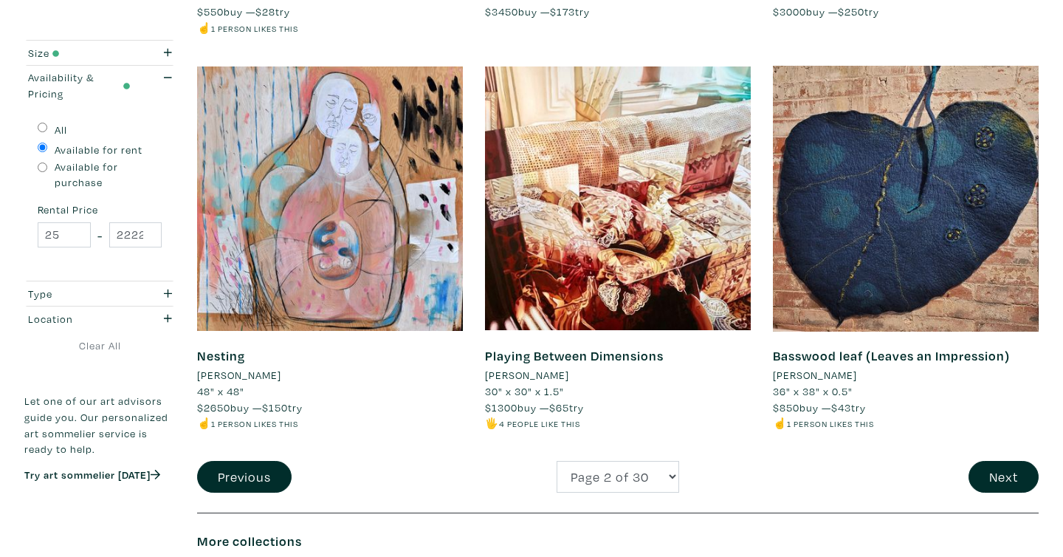
scroll to position [2968, 0]
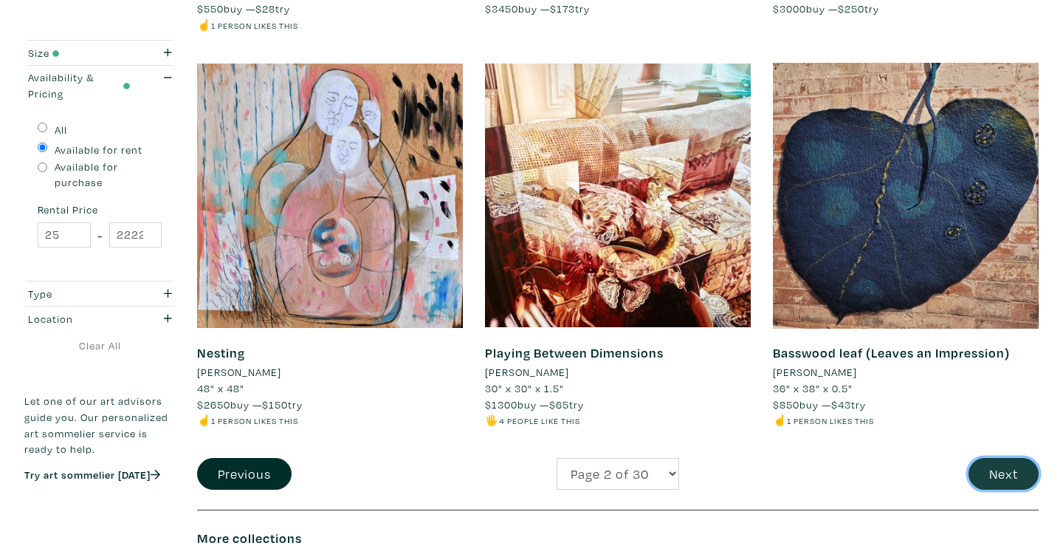
click at [995, 482] on button "Next" at bounding box center [1003, 474] width 70 height 32
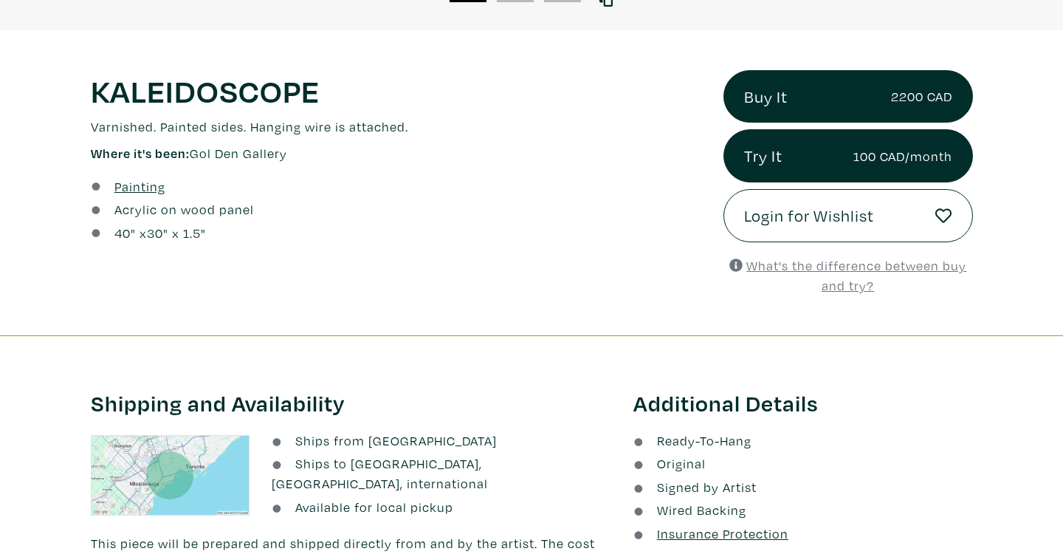
scroll to position [512, 0]
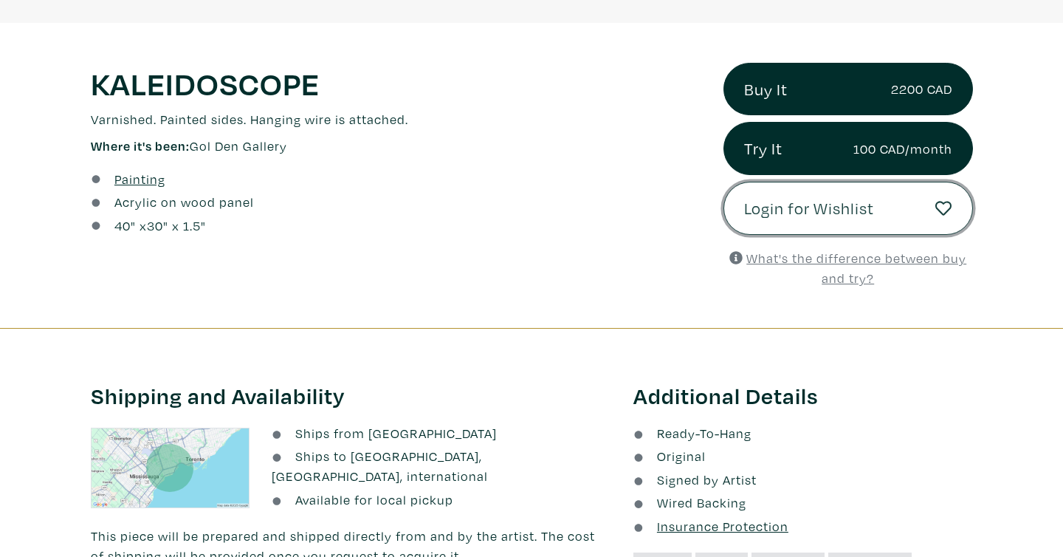
click at [841, 214] on span "Login for Wishlist" at bounding box center [809, 208] width 130 height 25
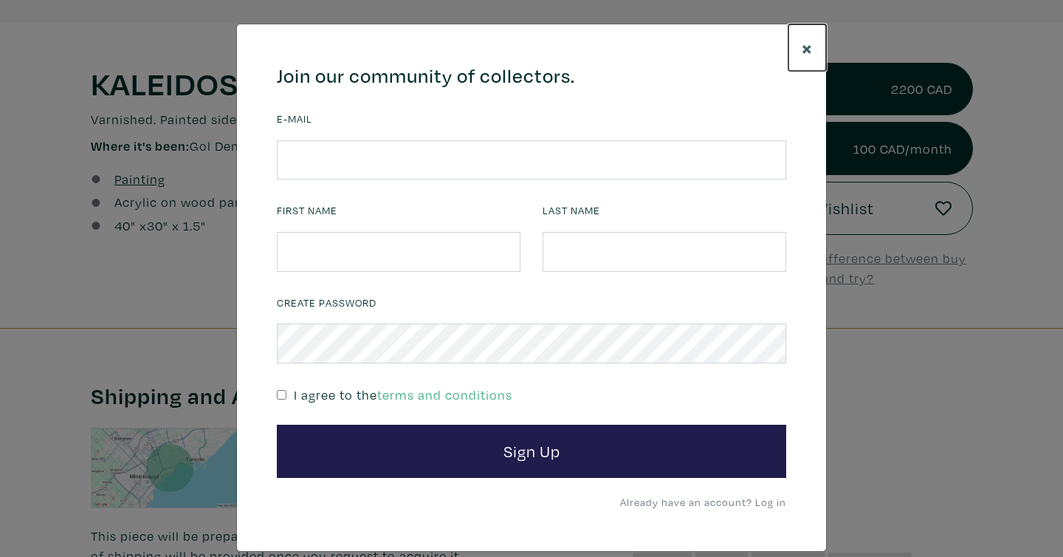
click at [808, 50] on span "×" at bounding box center [807, 48] width 11 height 26
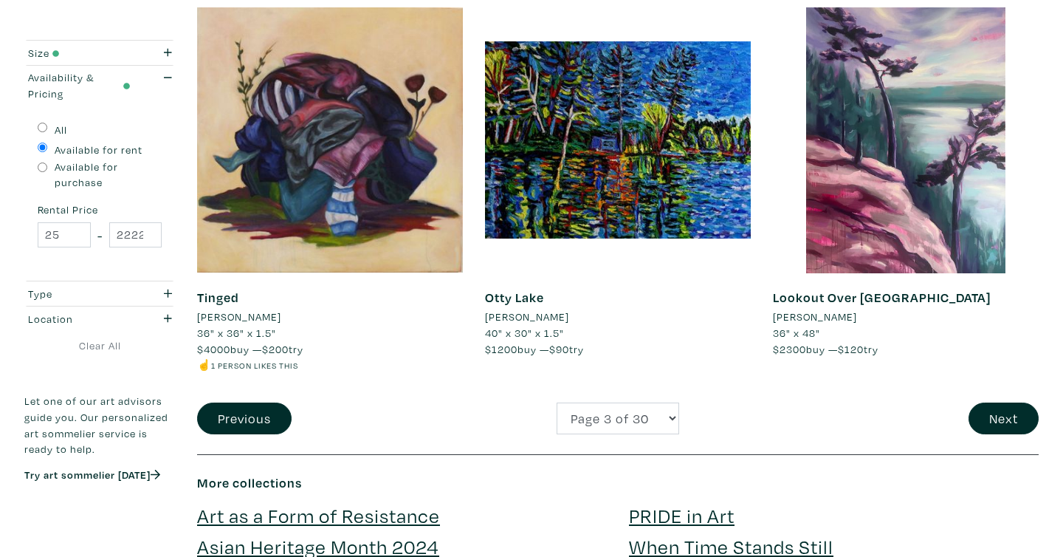
scroll to position [3025, 0]
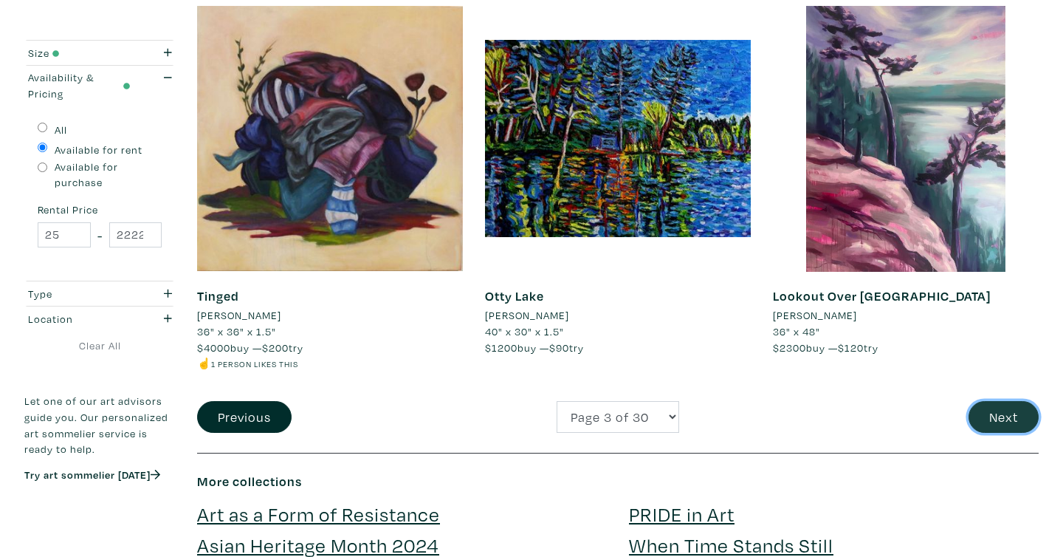
click at [1006, 413] on button "Next" at bounding box center [1003, 417] width 70 height 32
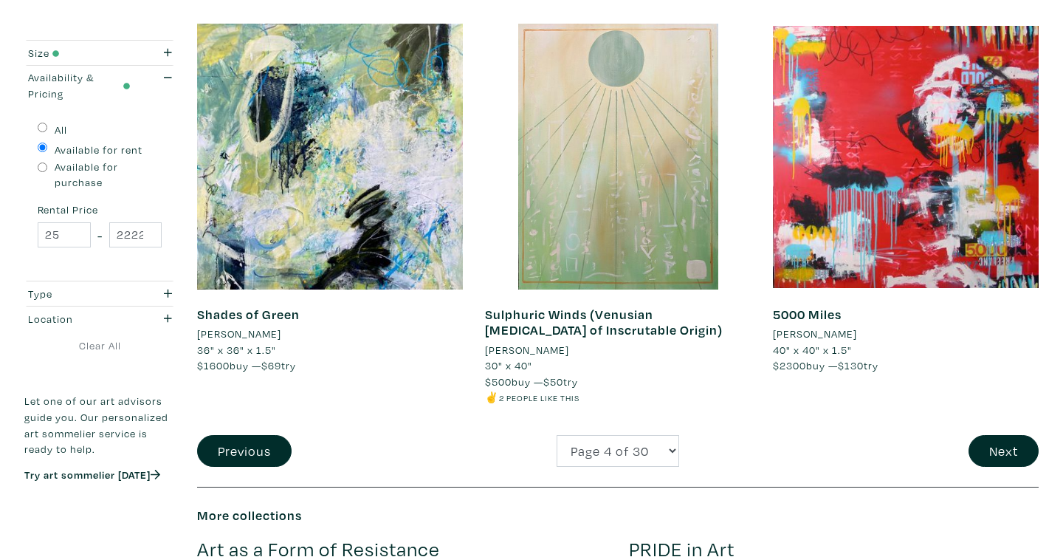
scroll to position [3033, 0]
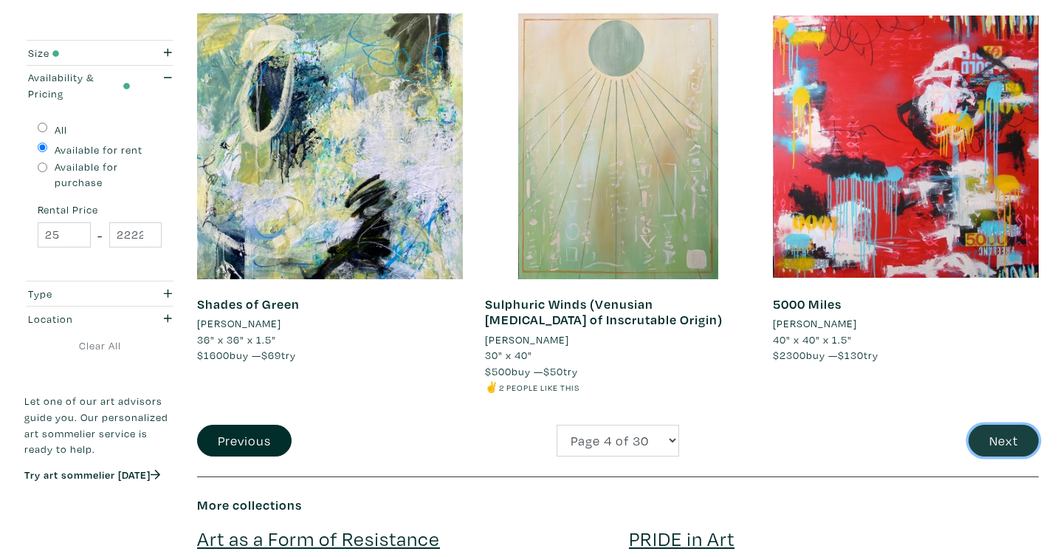
click at [995, 424] on button "Next" at bounding box center [1003, 440] width 70 height 32
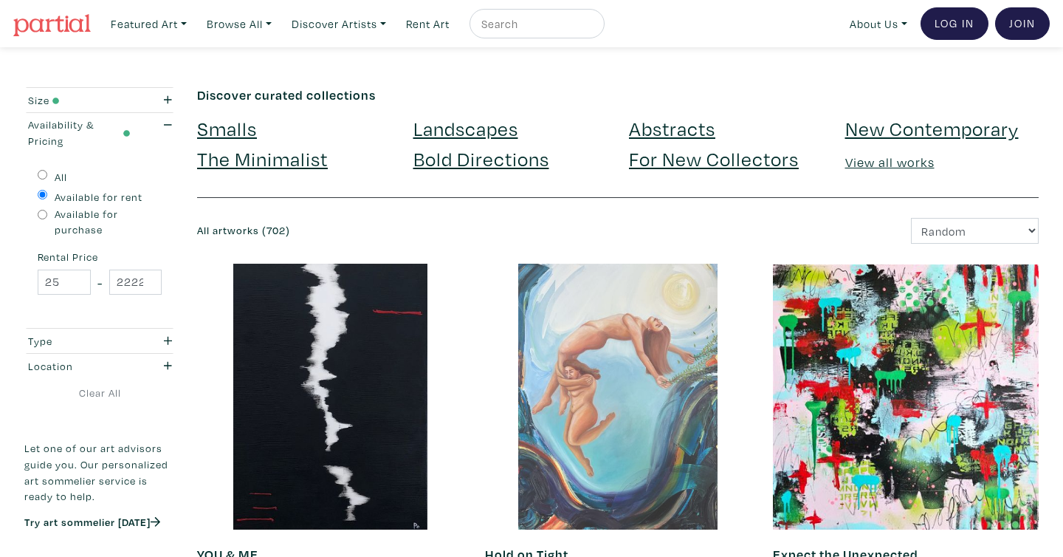
scroll to position [41, 0]
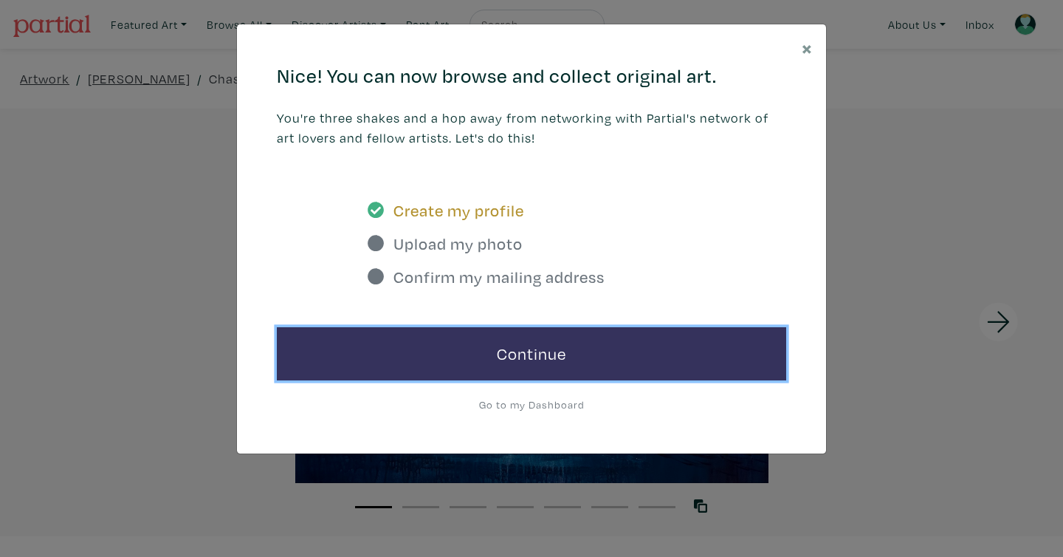
click at [590, 359] on link "Continue" at bounding box center [531, 353] width 509 height 53
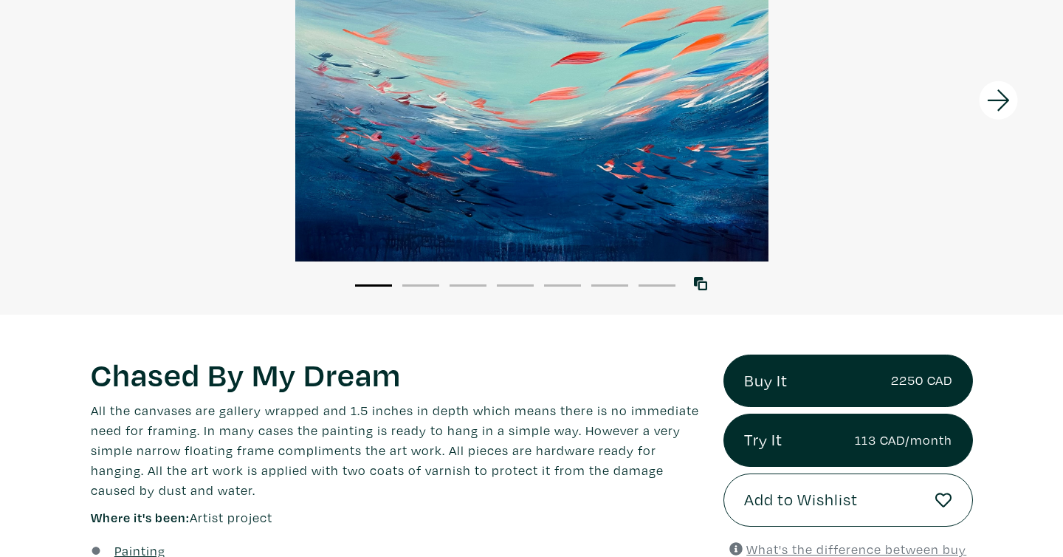
scroll to position [291, 0]
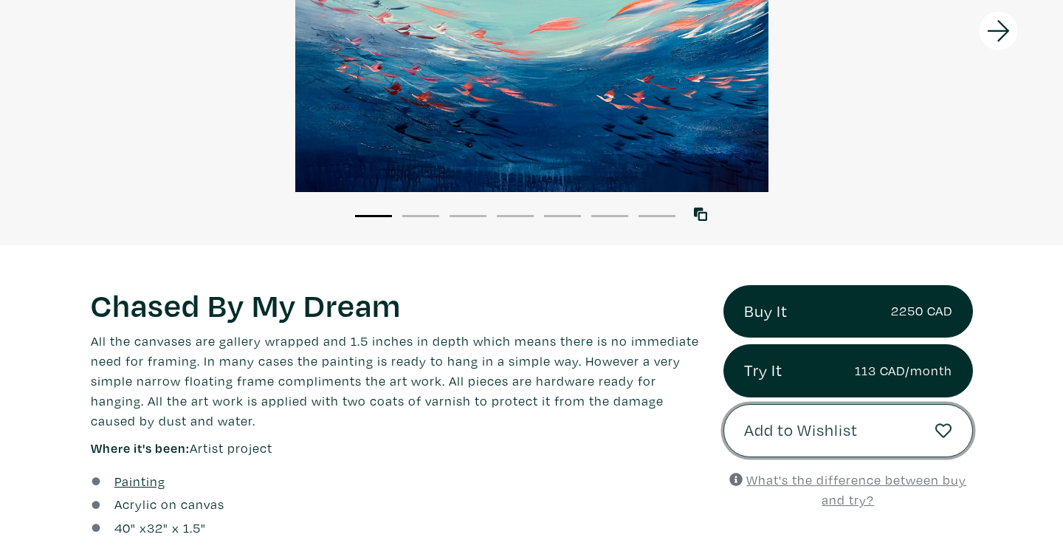
click at [943, 432] on icon at bounding box center [943, 430] width 17 height 17
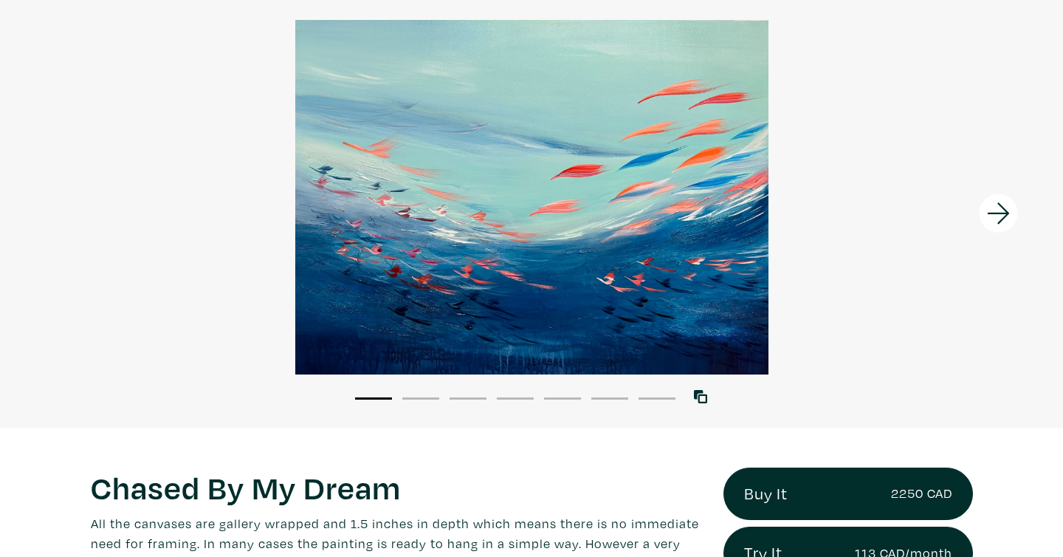
scroll to position [0, 0]
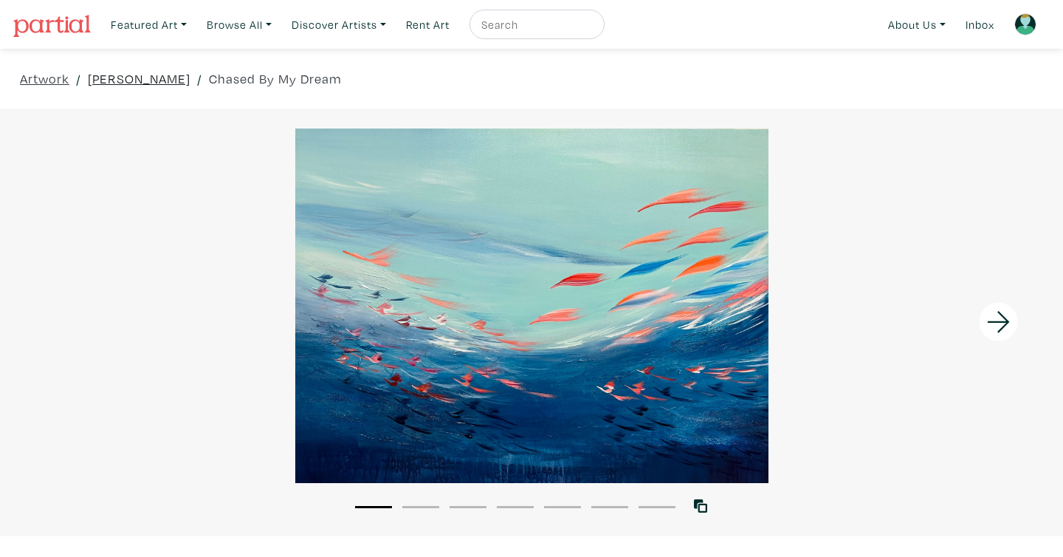
click at [160, 81] on link "[PERSON_NAME]" at bounding box center [139, 79] width 103 height 20
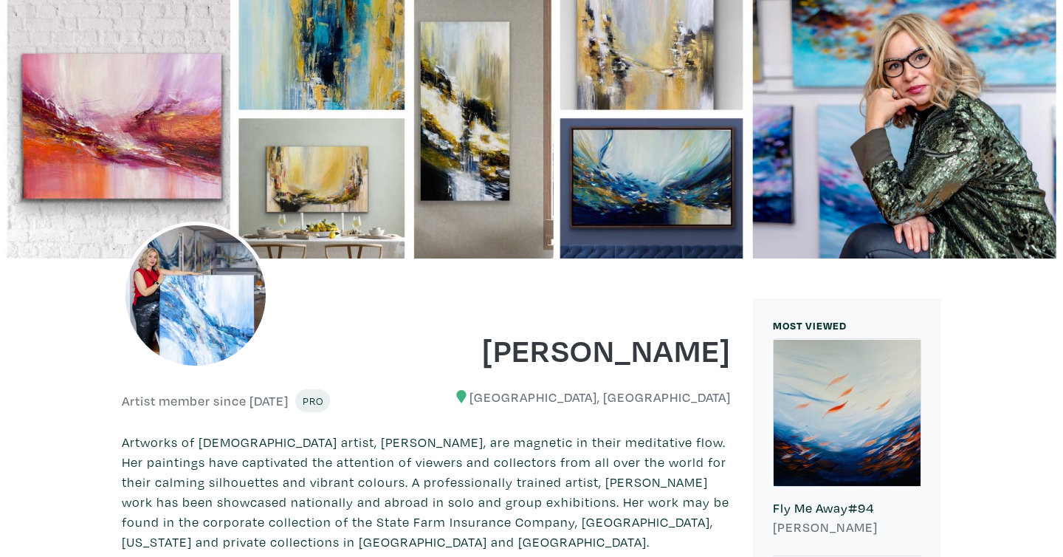
scroll to position [109, 0]
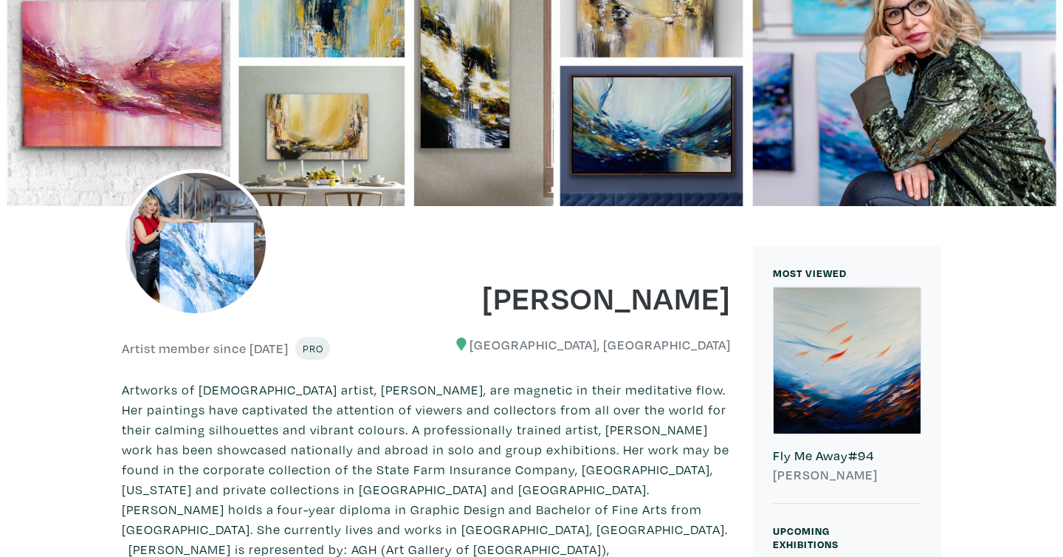
click at [854, 361] on div at bounding box center [847, 359] width 147 height 147
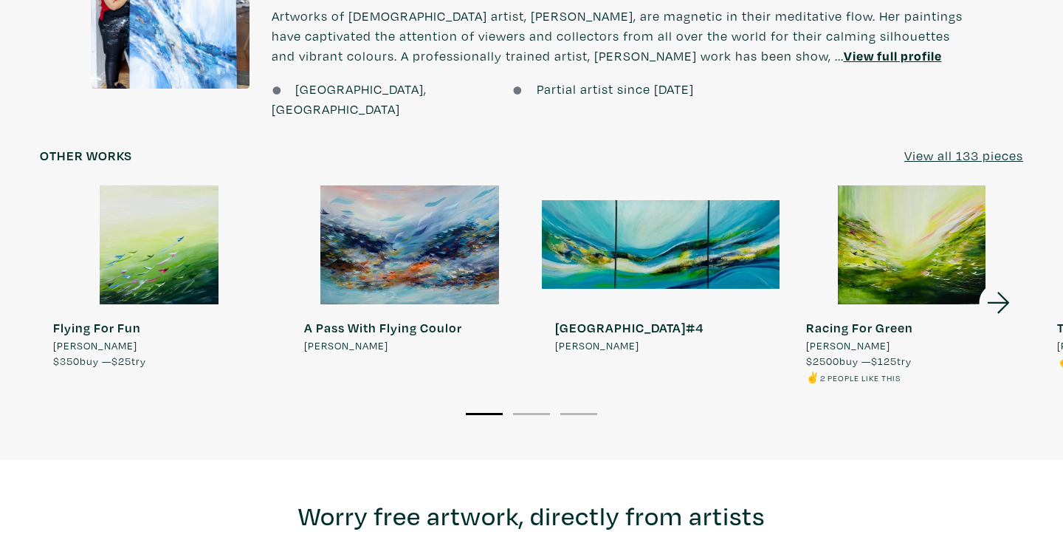
scroll to position [1335, 0]
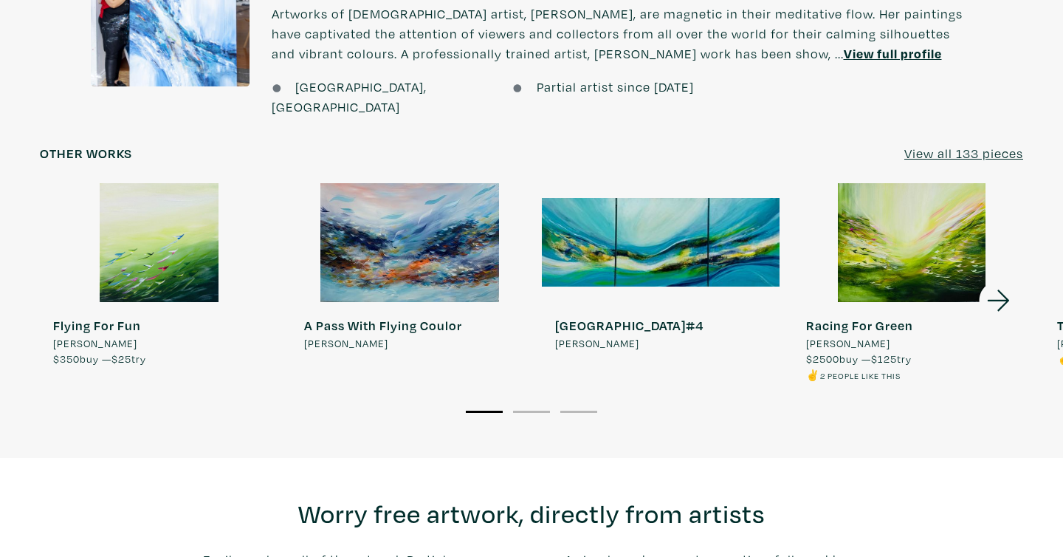
click at [1009, 285] on icon at bounding box center [999, 300] width 50 height 40
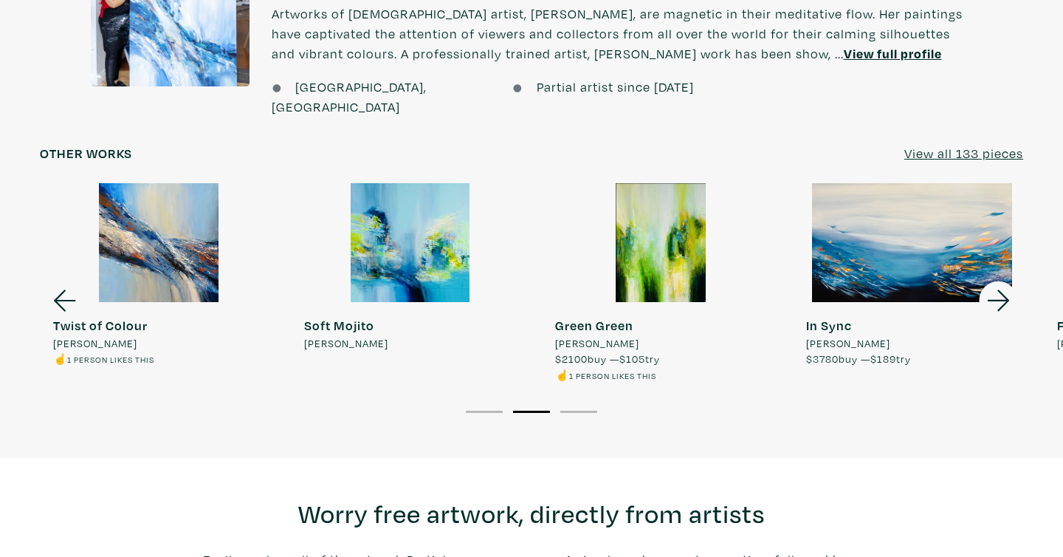
click at [1009, 285] on icon at bounding box center [999, 300] width 50 height 40
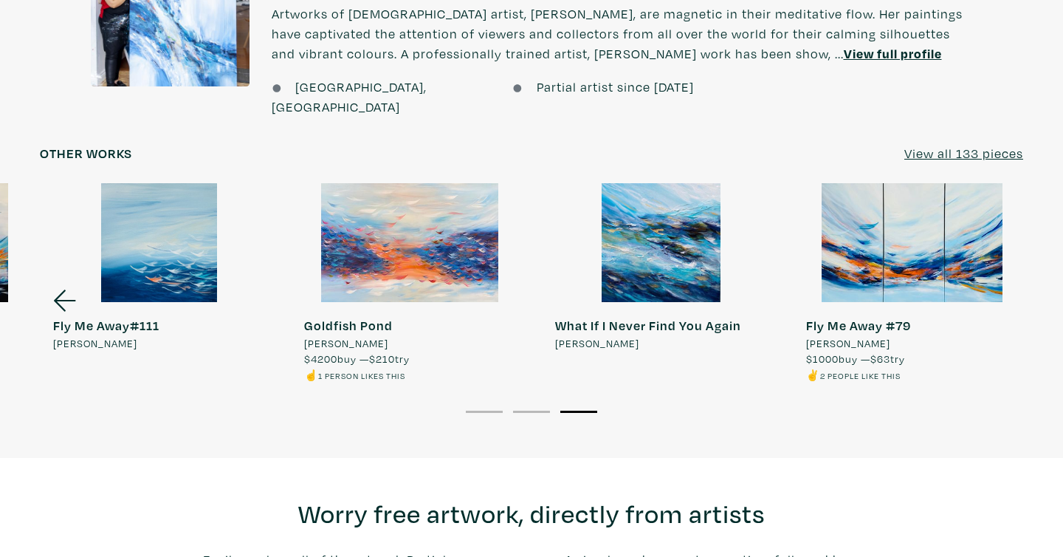
click at [1010, 285] on link "Fly Me Away #79 Maryam Ebrahimi $1000 buy — $63 try ✌️ 2 people like this" at bounding box center [912, 283] width 238 height 200
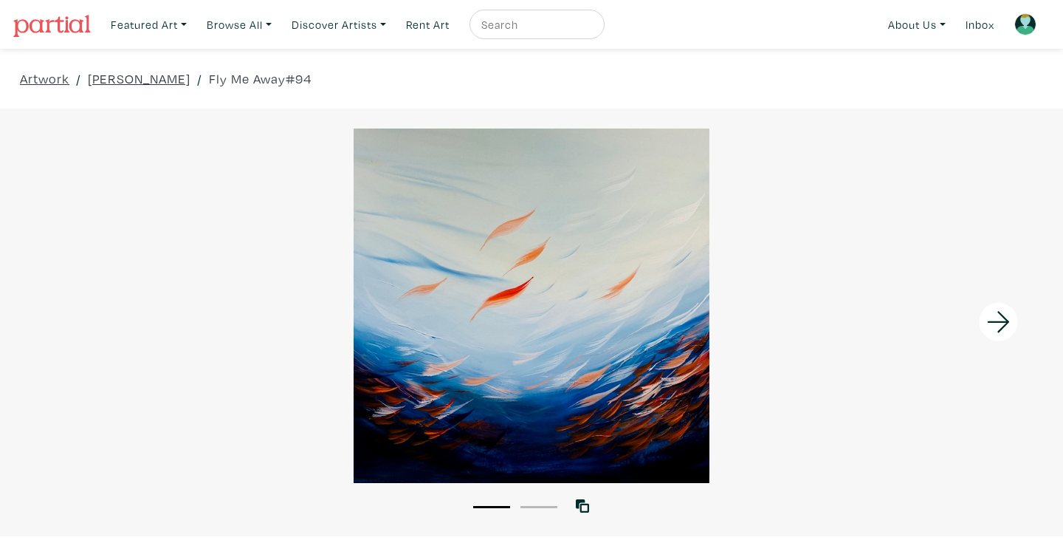
click at [1016, 32] on link at bounding box center [1025, 24] width 35 height 35
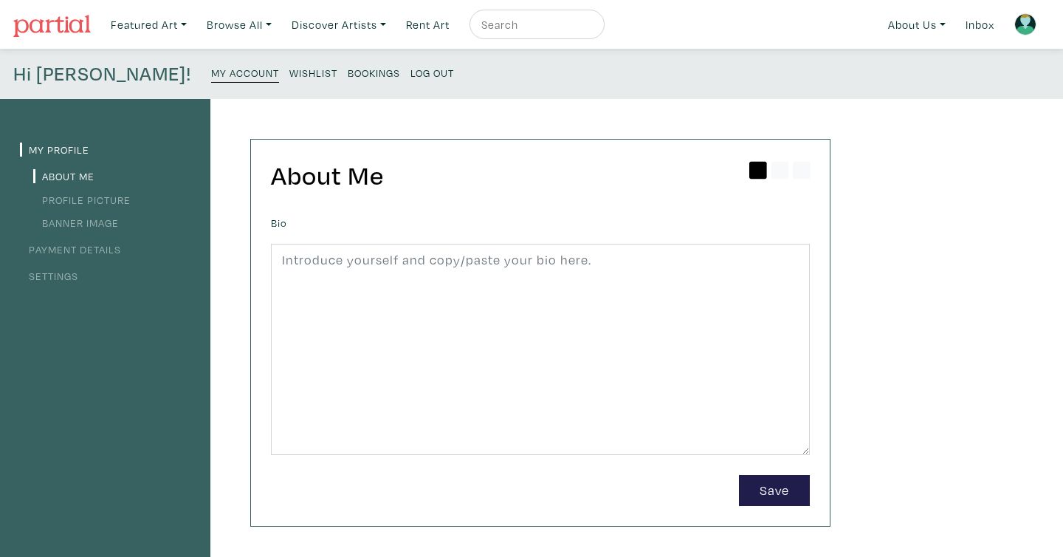
click at [289, 67] on small "Wishlist" at bounding box center [313, 73] width 48 height 14
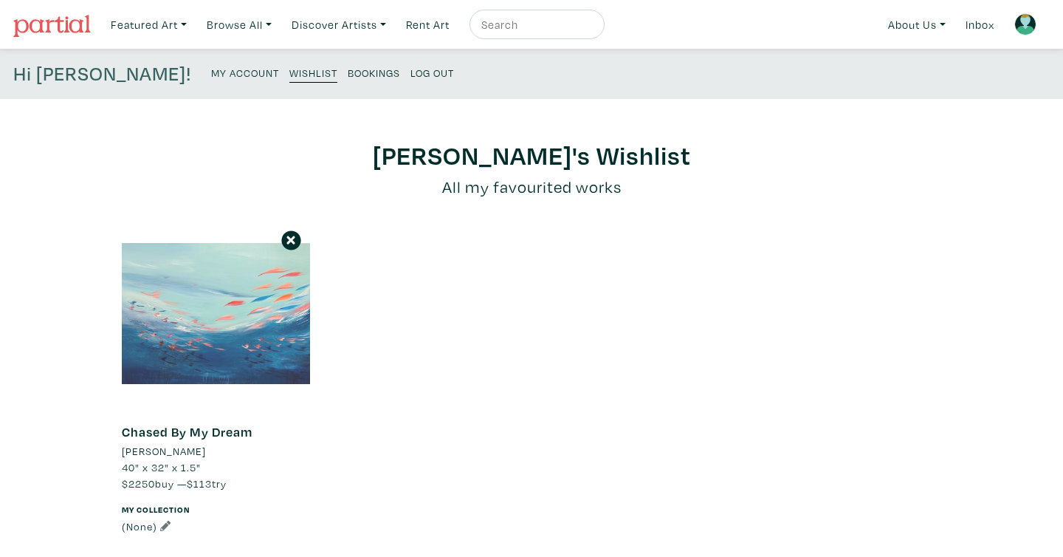
click at [272, 316] on div at bounding box center [216, 313] width 188 height 188
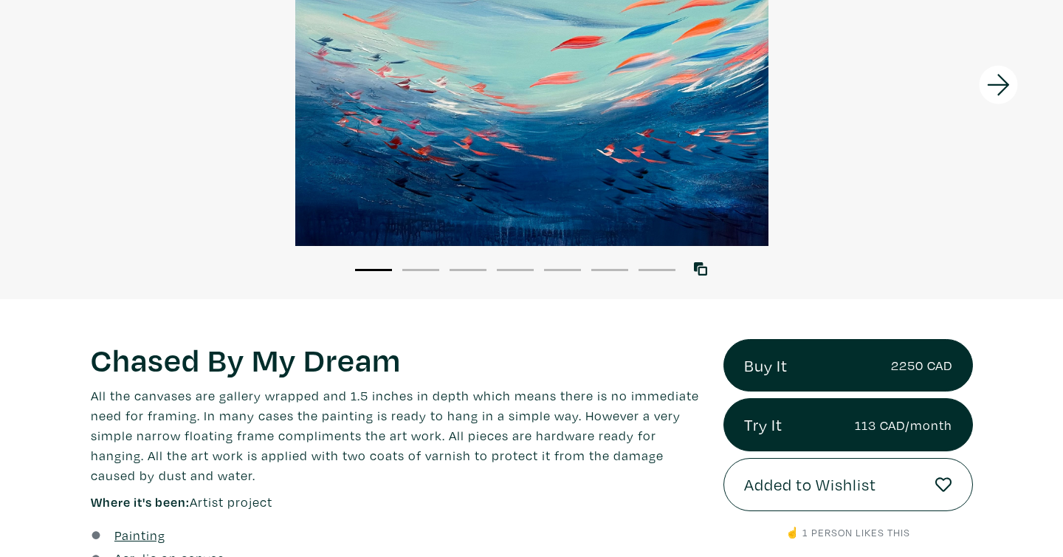
scroll to position [187, 0]
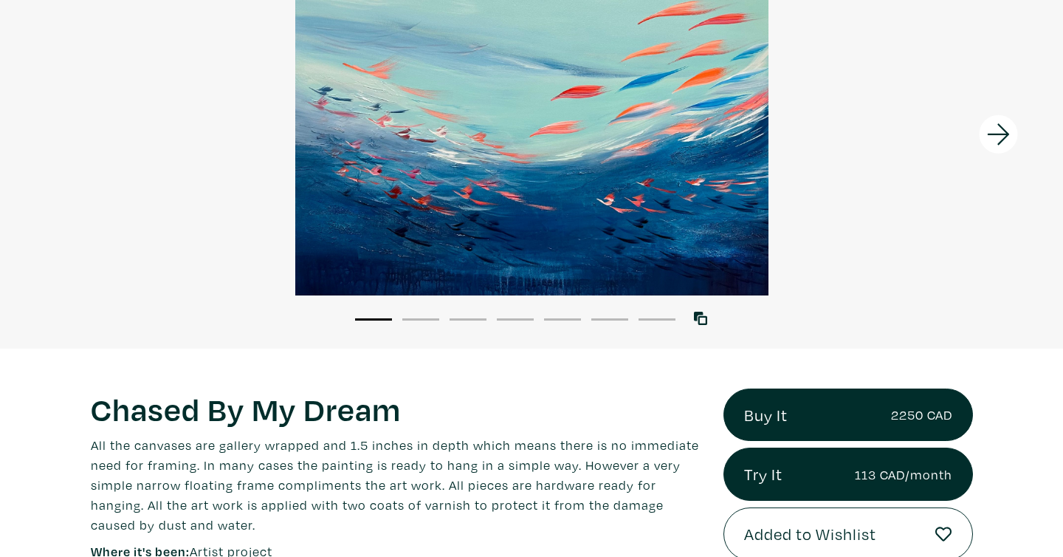
click at [1004, 135] on icon at bounding box center [999, 134] width 50 height 40
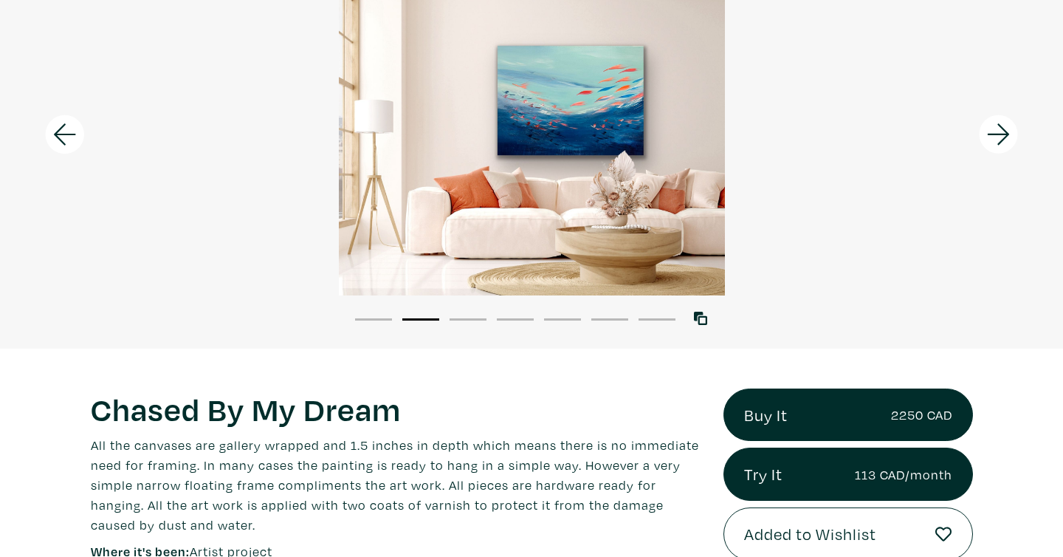
click at [1004, 135] on icon at bounding box center [999, 134] width 50 height 40
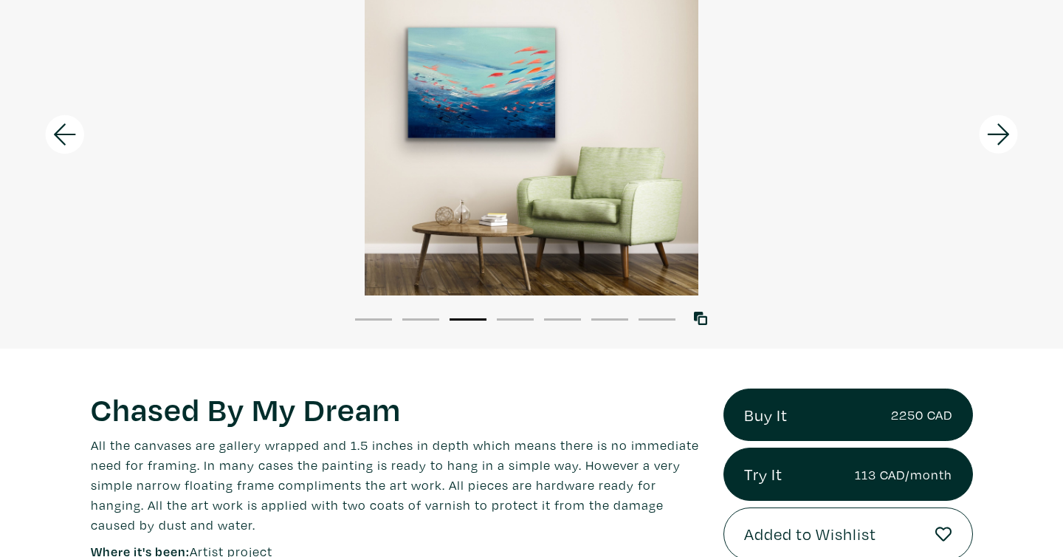
click at [1004, 135] on icon at bounding box center [999, 134] width 50 height 40
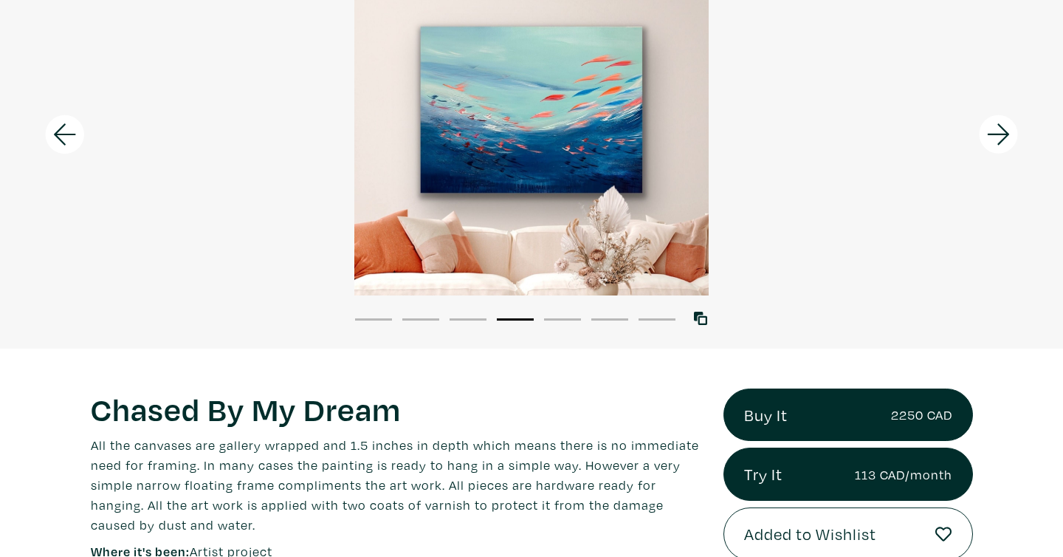
click at [1004, 135] on icon at bounding box center [999, 134] width 50 height 40
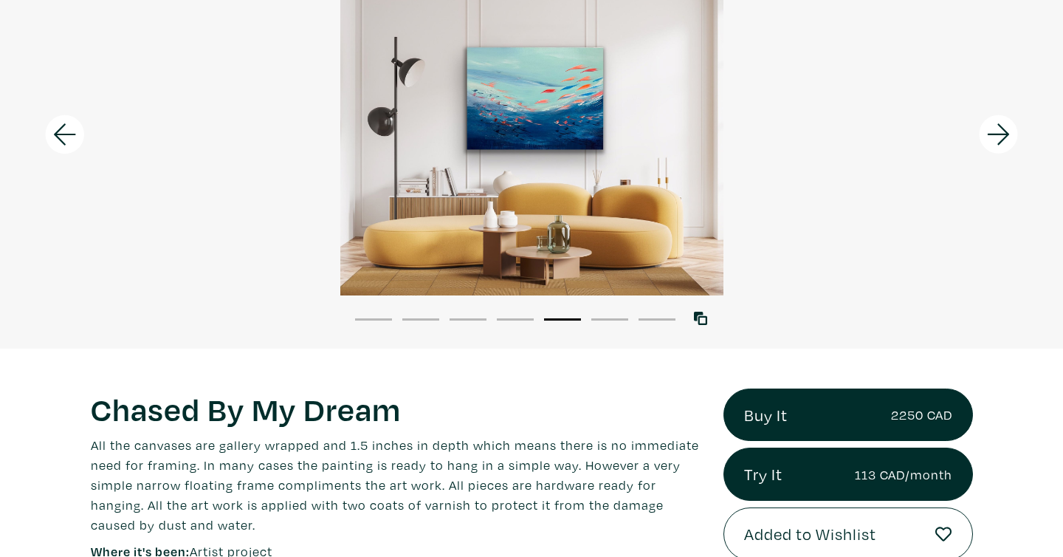
click at [1004, 135] on icon at bounding box center [999, 134] width 50 height 40
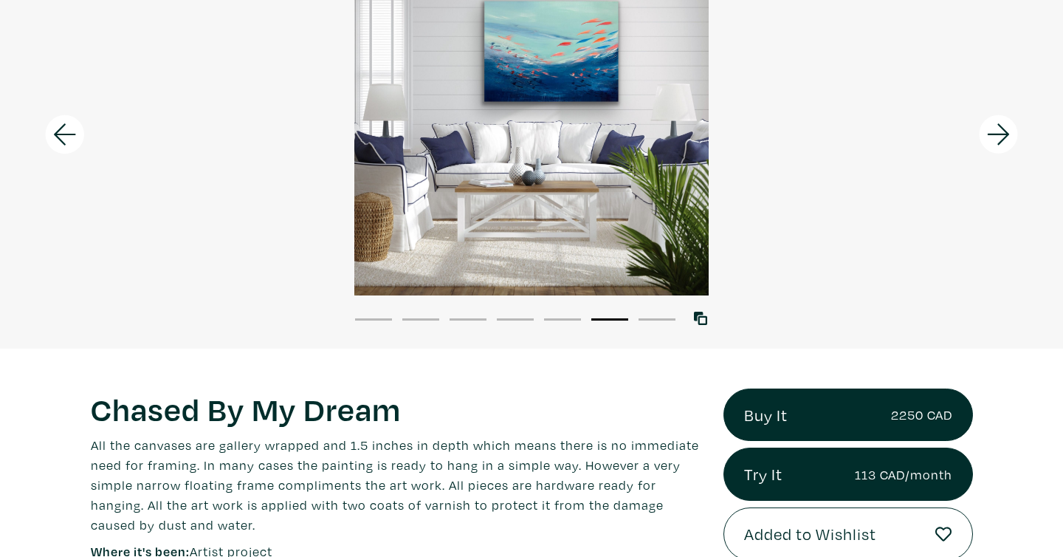
click at [1004, 135] on icon at bounding box center [999, 134] width 50 height 40
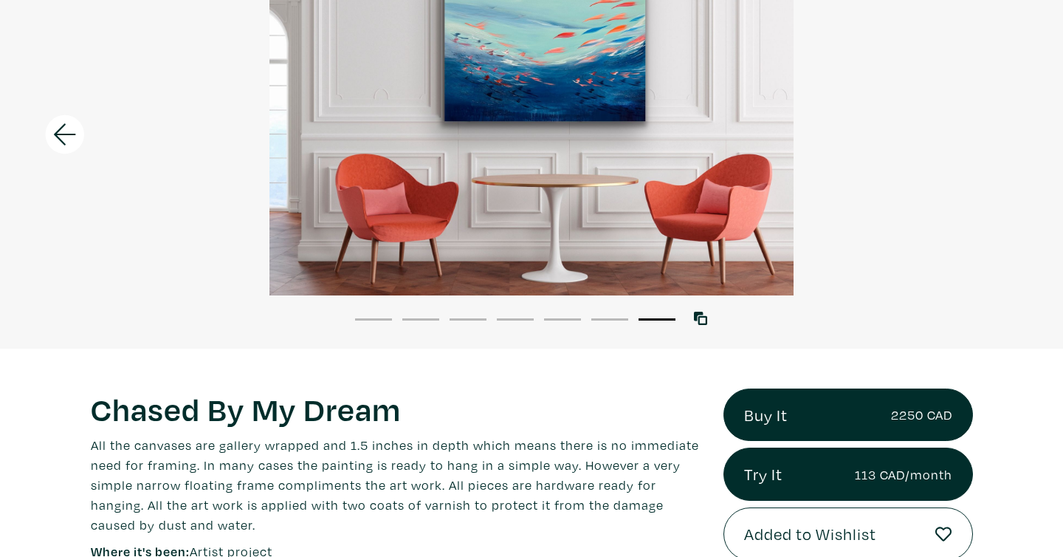
click at [1004, 135] on div at bounding box center [531, 118] width 1063 height 354
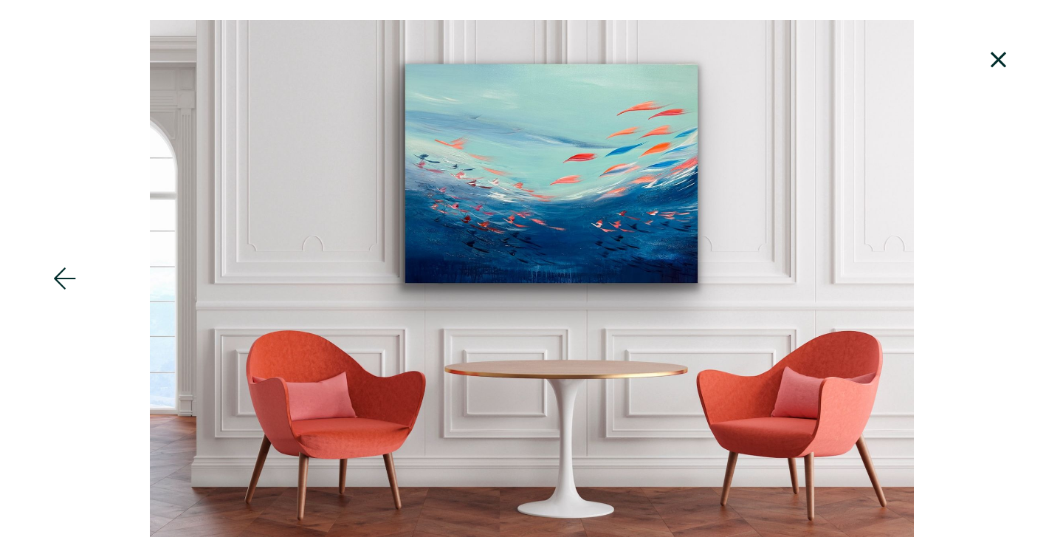
click at [992, 57] on icon at bounding box center [999, 60] width 50 height 40
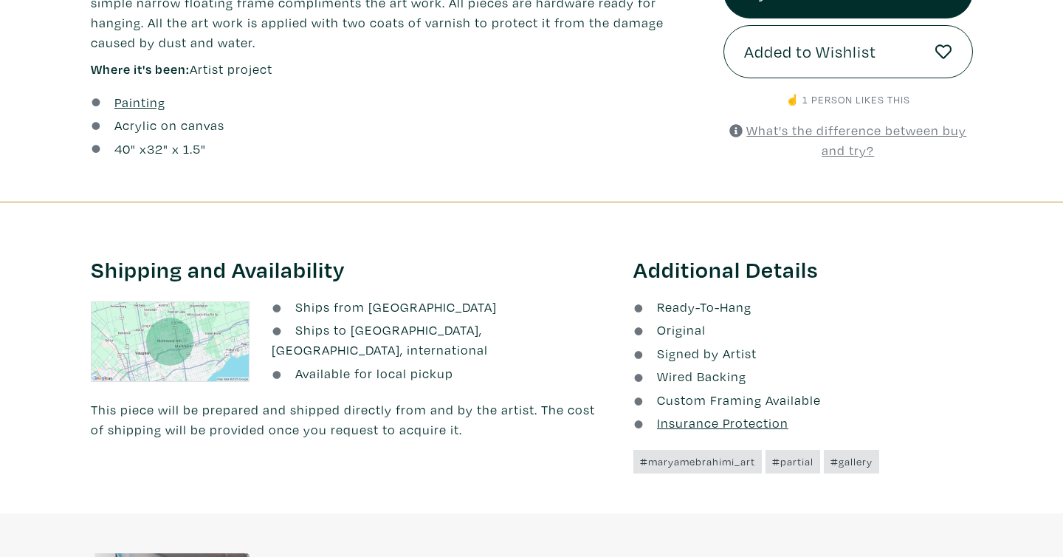
scroll to position [678, 0]
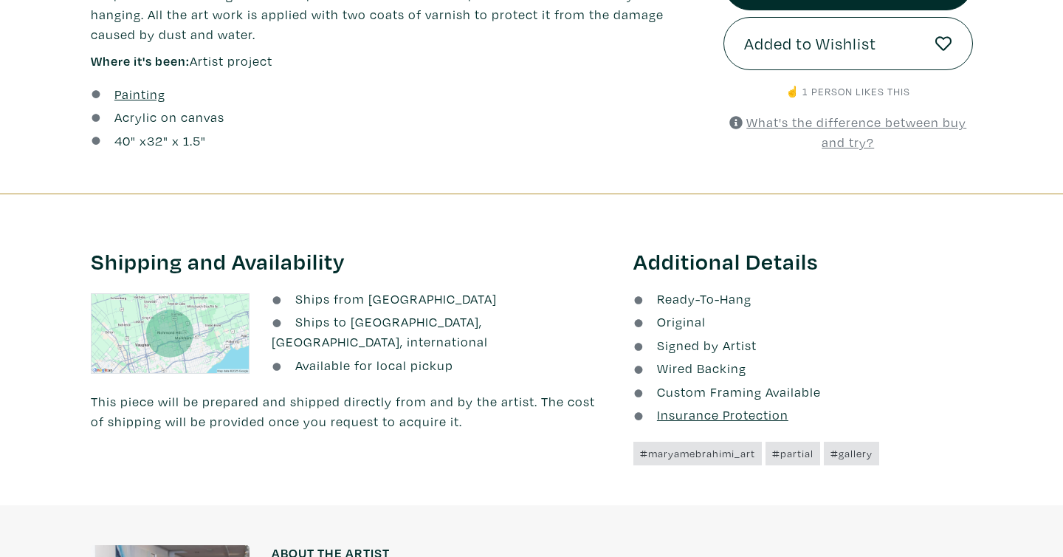
click at [825, 125] on u "What's the difference between buy and try?" at bounding box center [856, 132] width 220 height 37
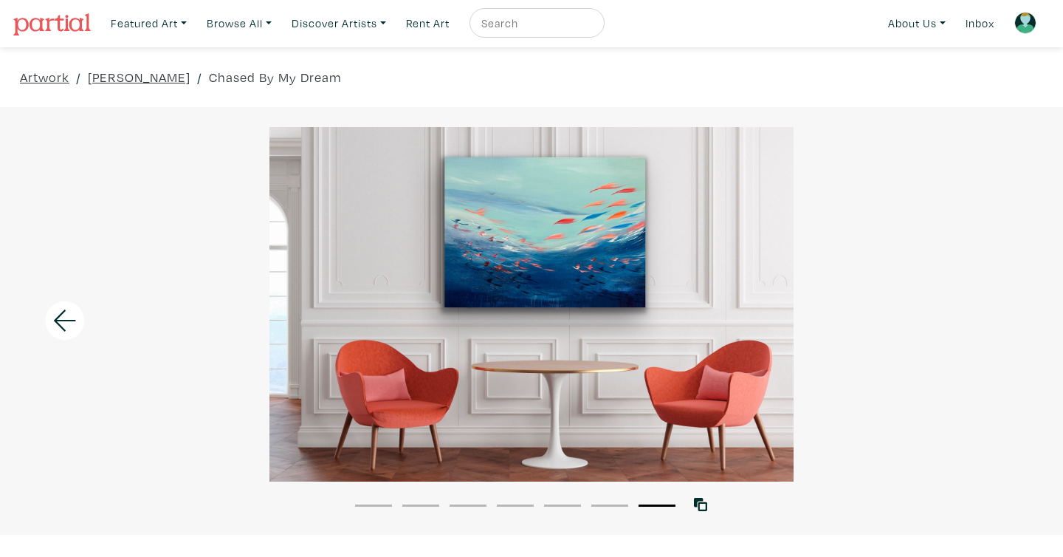
scroll to position [0, 0]
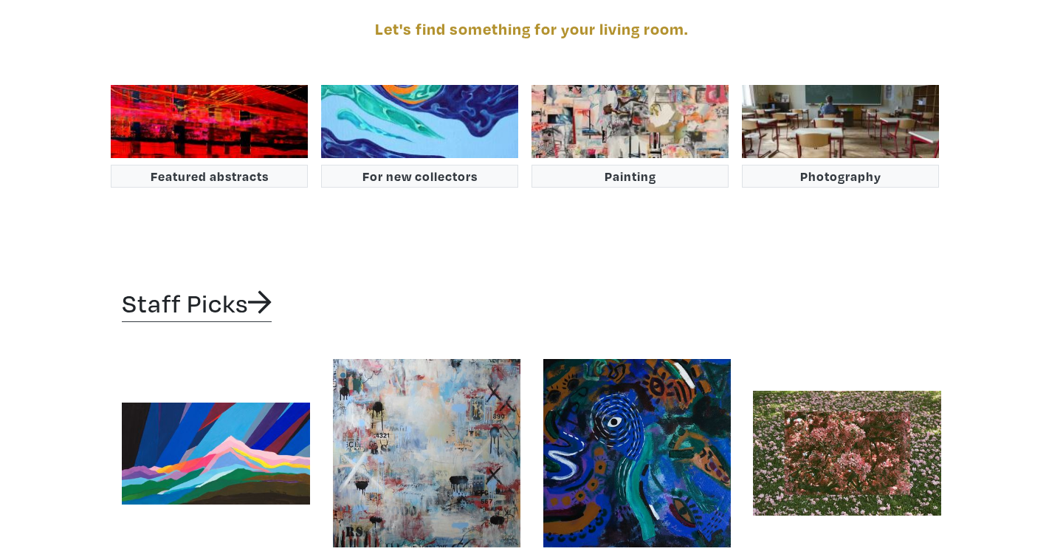
scroll to position [2460, 0]
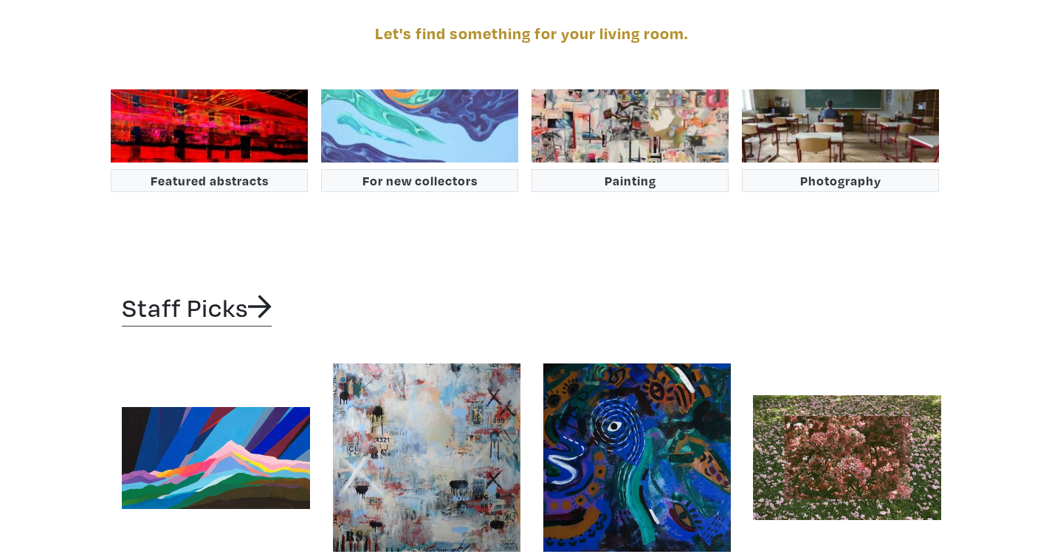
click at [416, 108] on img at bounding box center [419, 125] width 197 height 73
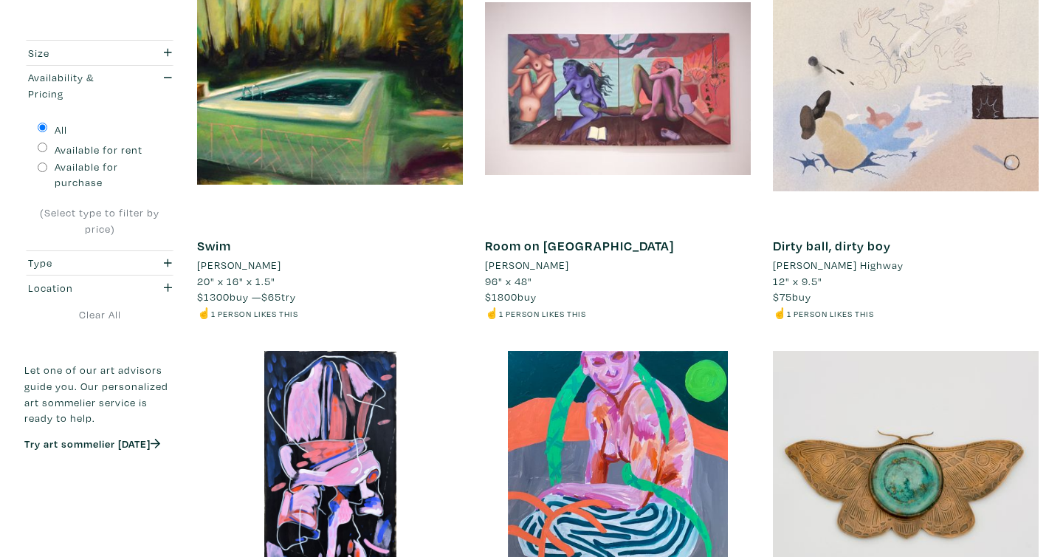
scroll to position [2292, 0]
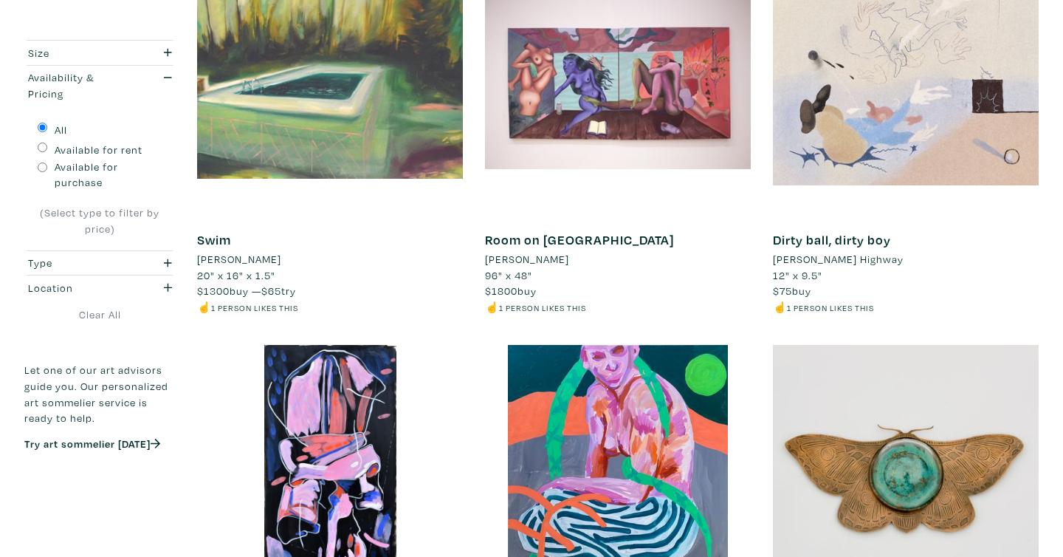
click at [379, 165] on div at bounding box center [330, 83] width 266 height 266
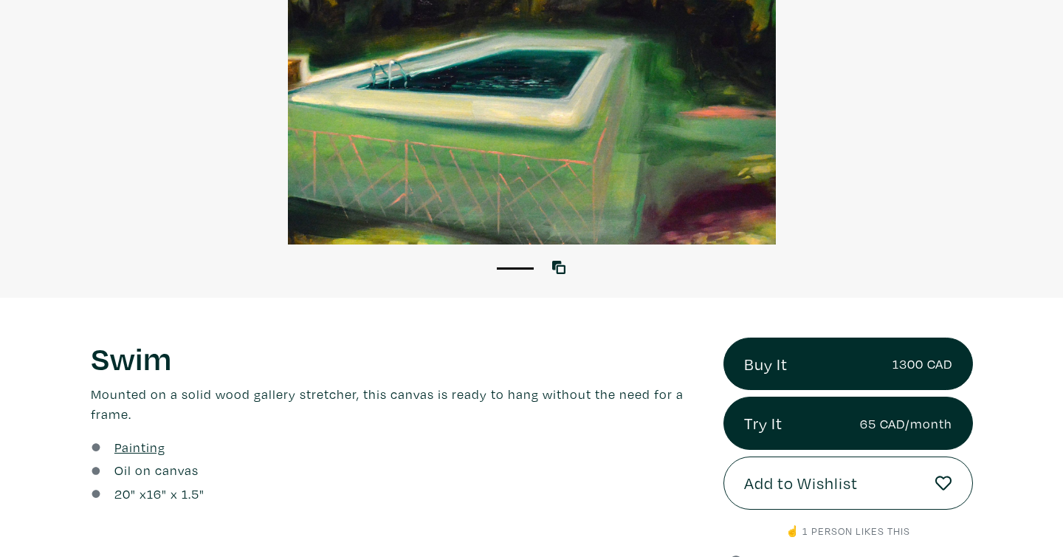
scroll to position [261, 0]
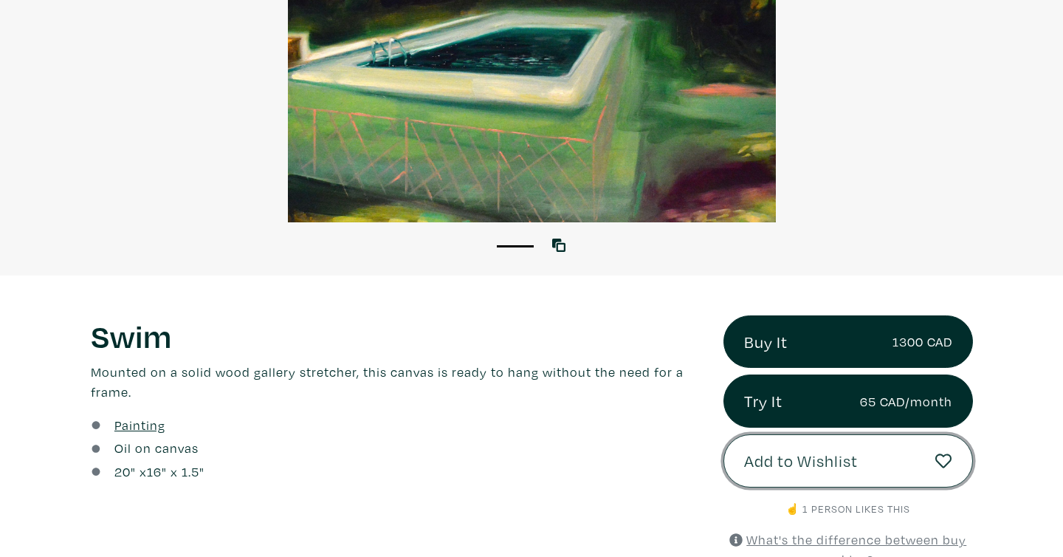
click at [810, 464] on span "Add to Wishlist" at bounding box center [801, 460] width 114 height 25
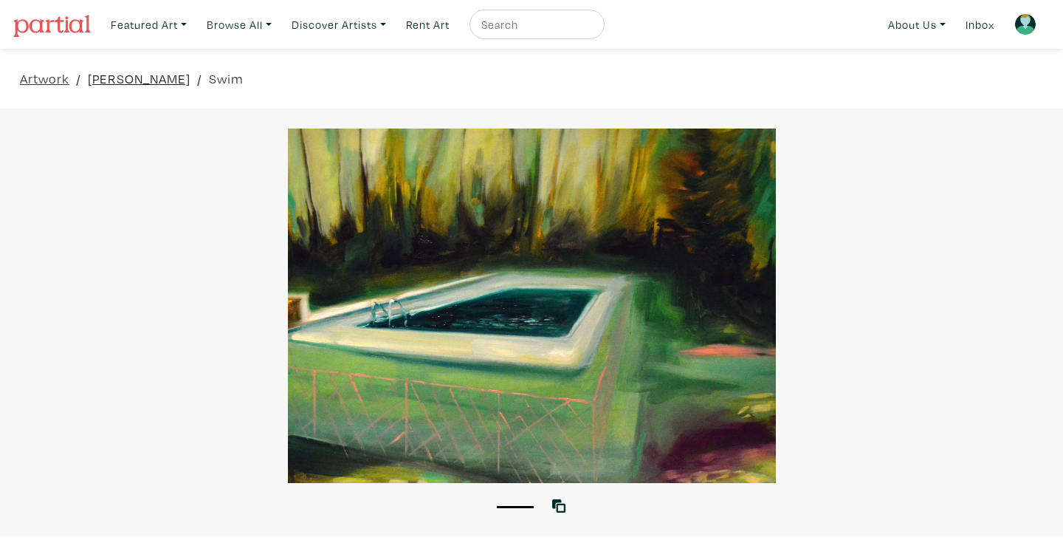
click at [139, 81] on link "Ian McLean" at bounding box center [139, 79] width 103 height 20
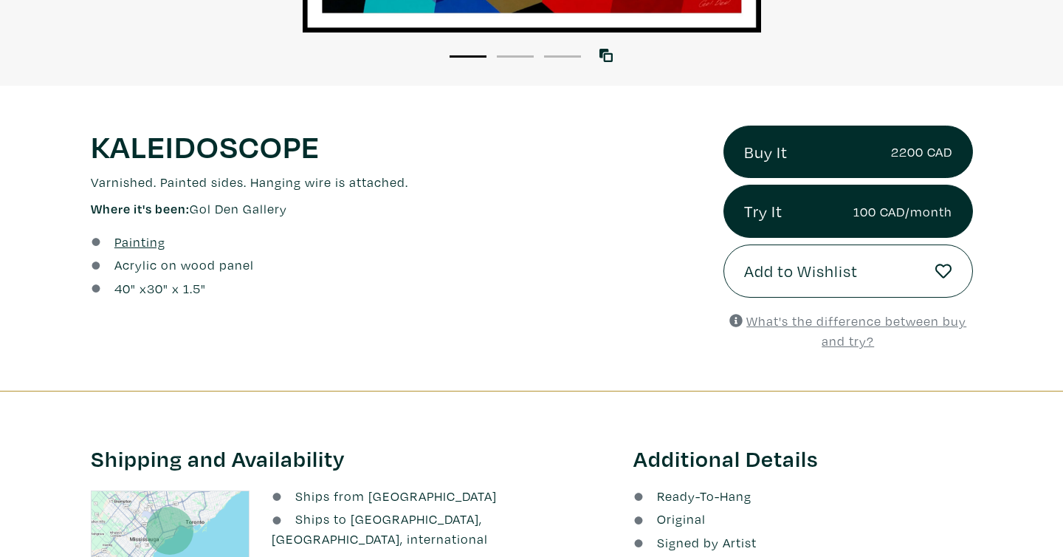
scroll to position [462, 0]
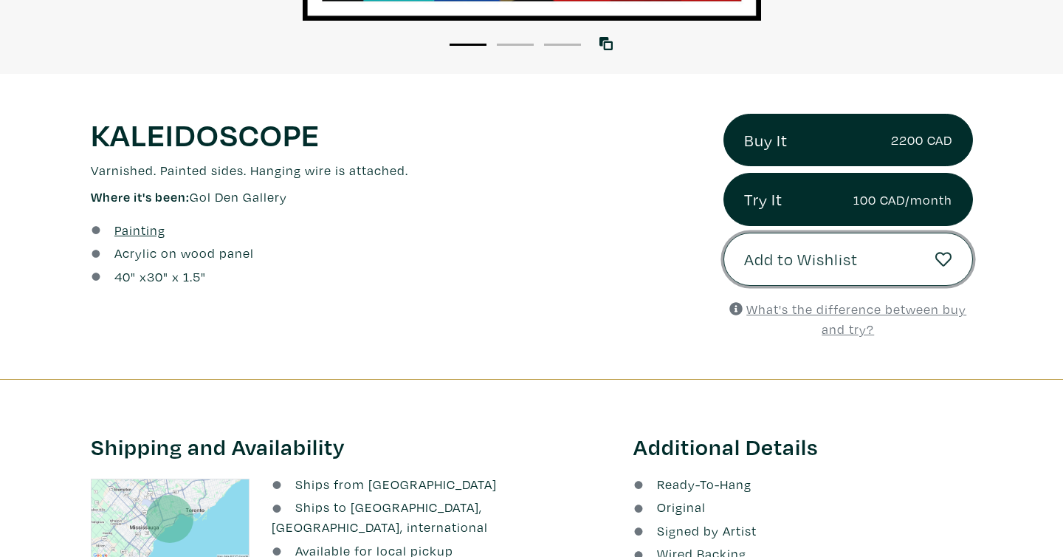
click at [799, 267] on span "Add to Wishlist" at bounding box center [801, 259] width 114 height 25
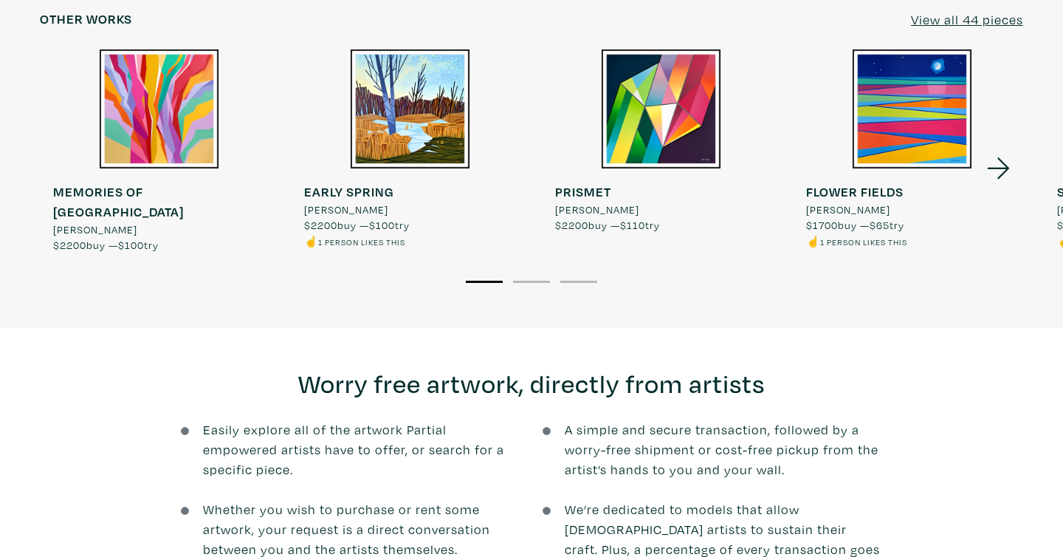
scroll to position [1434, 0]
